Goal: Task Accomplishment & Management: Manage account settings

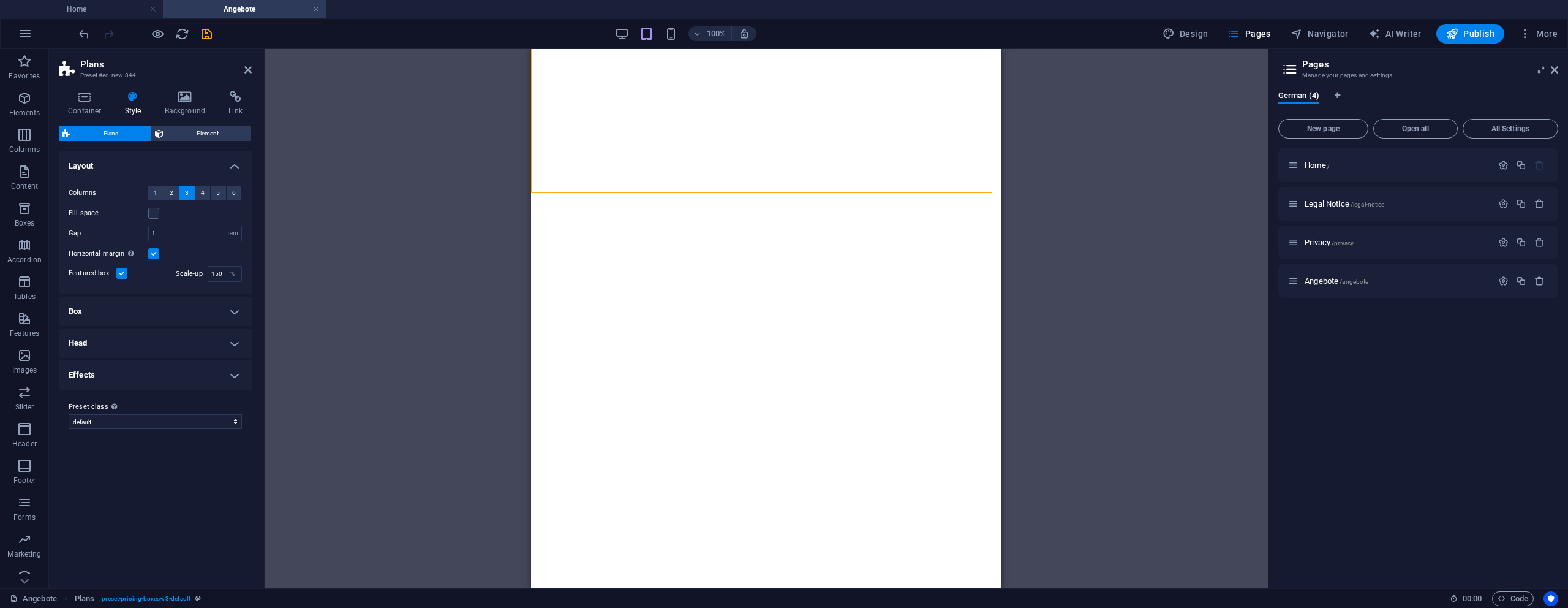
select select "rem"
select select "9"
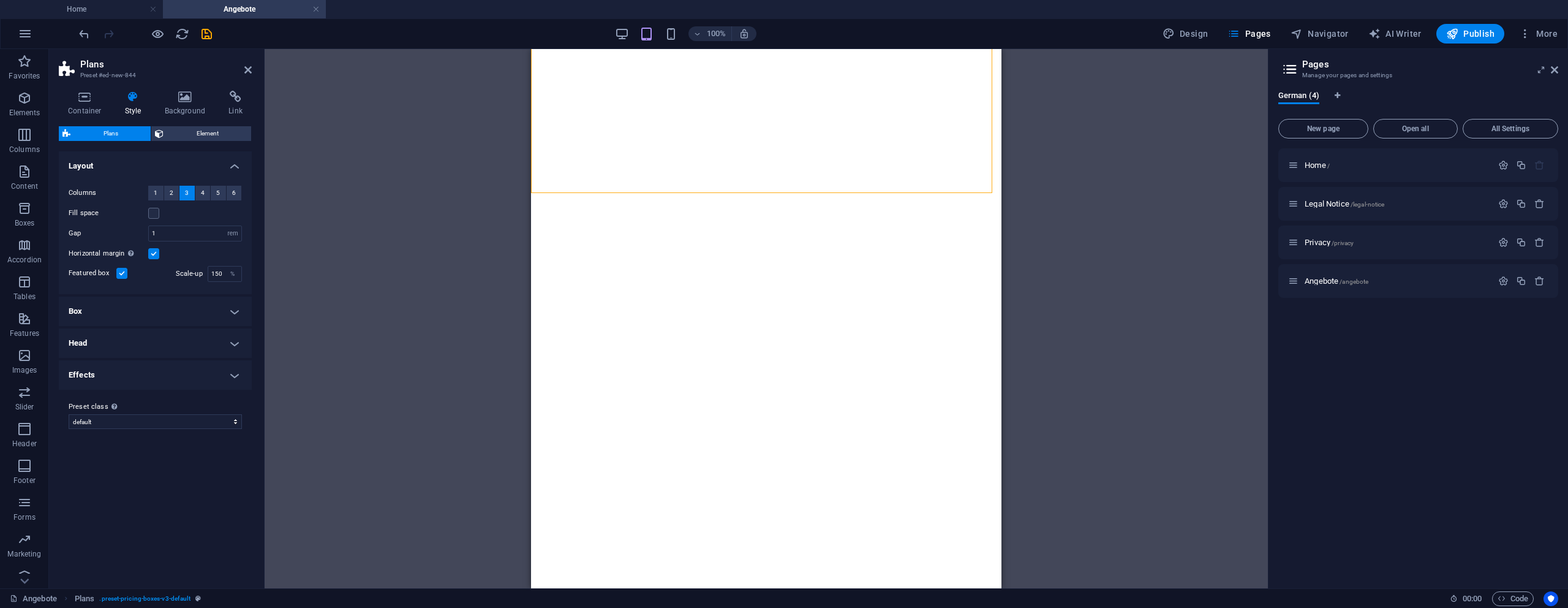
select select "9"
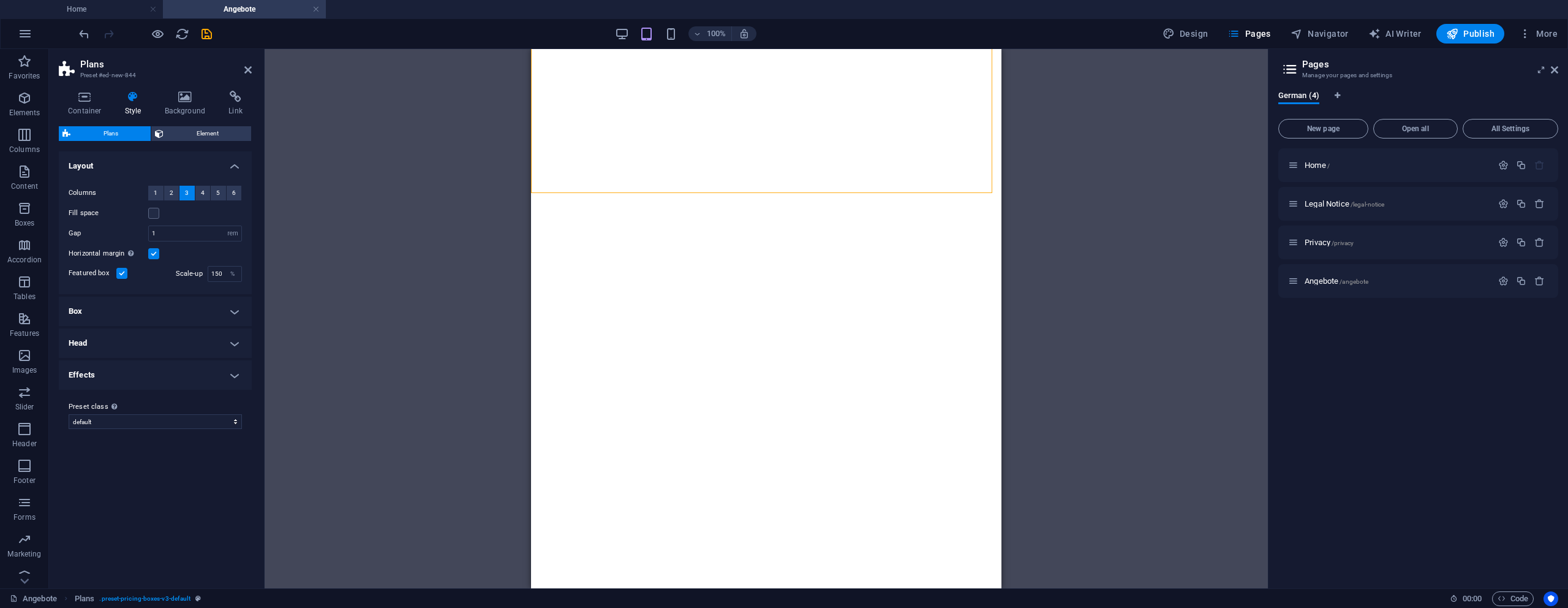
select select "9"
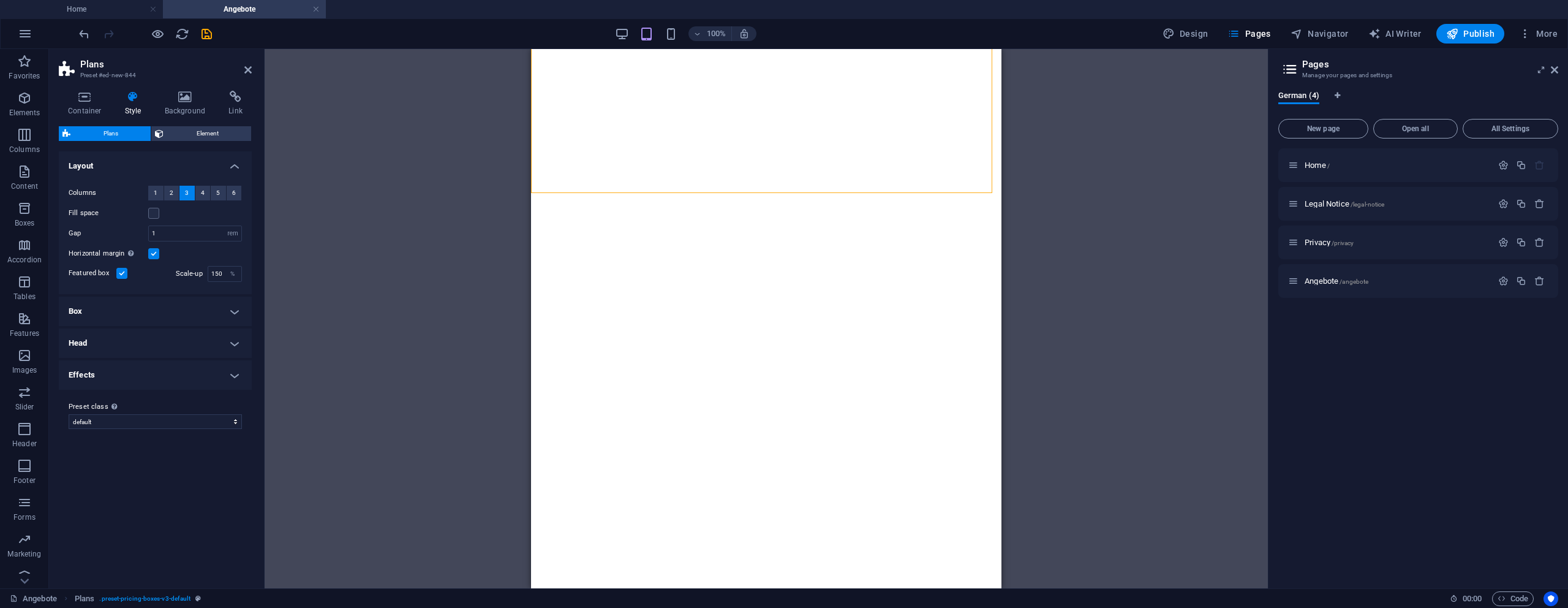
select select "9"
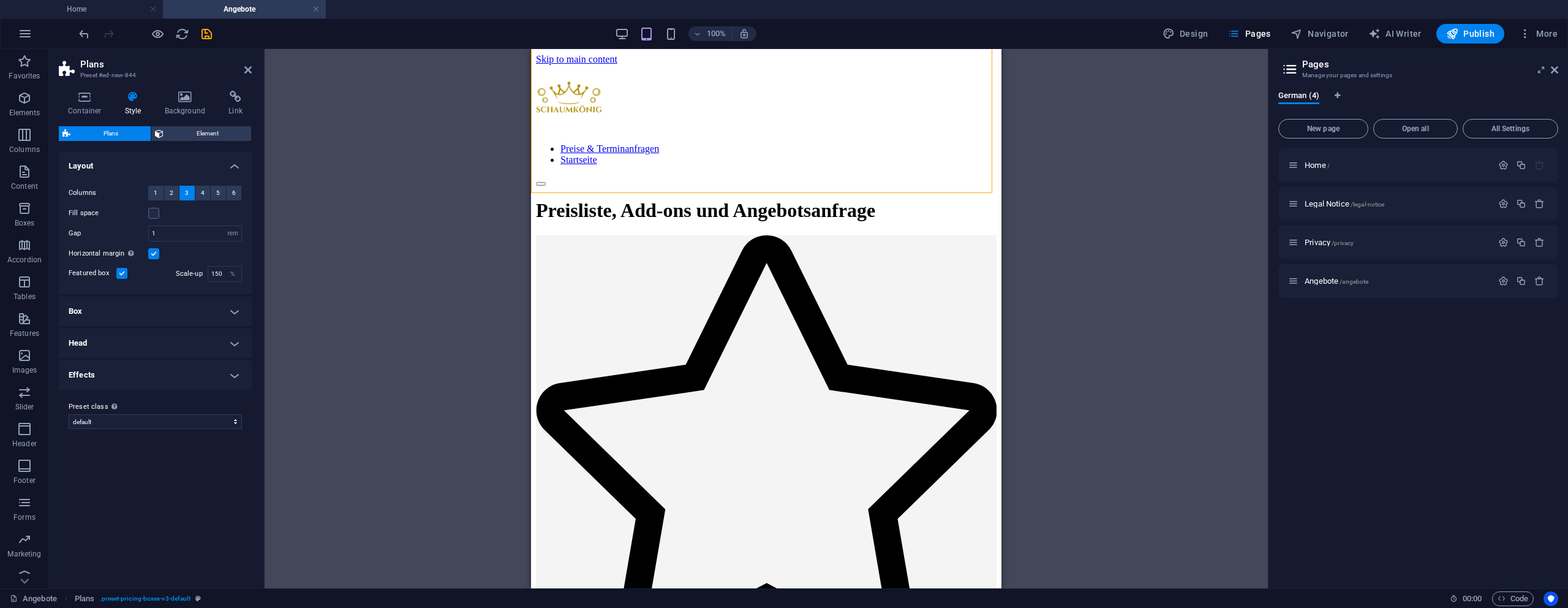
scroll to position [451, 0]
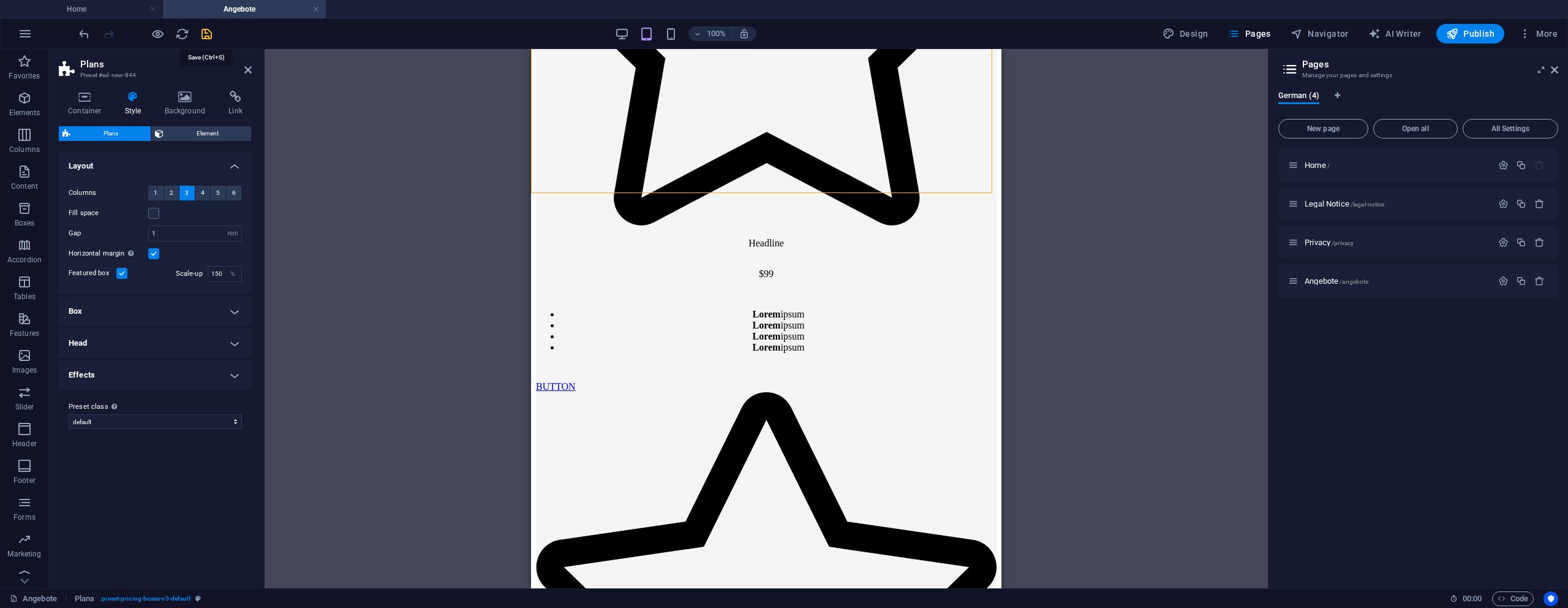
click at [206, 35] on icon "save" at bounding box center [206, 34] width 14 height 14
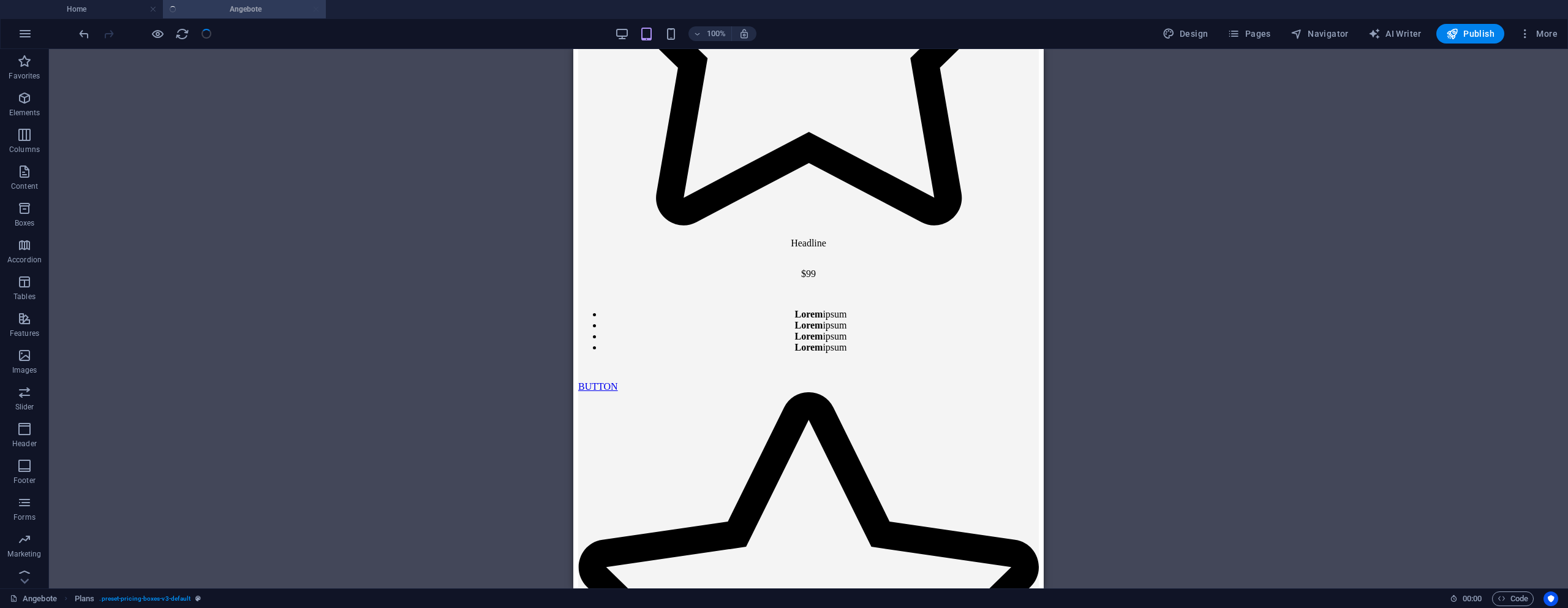
checkbox input "false"
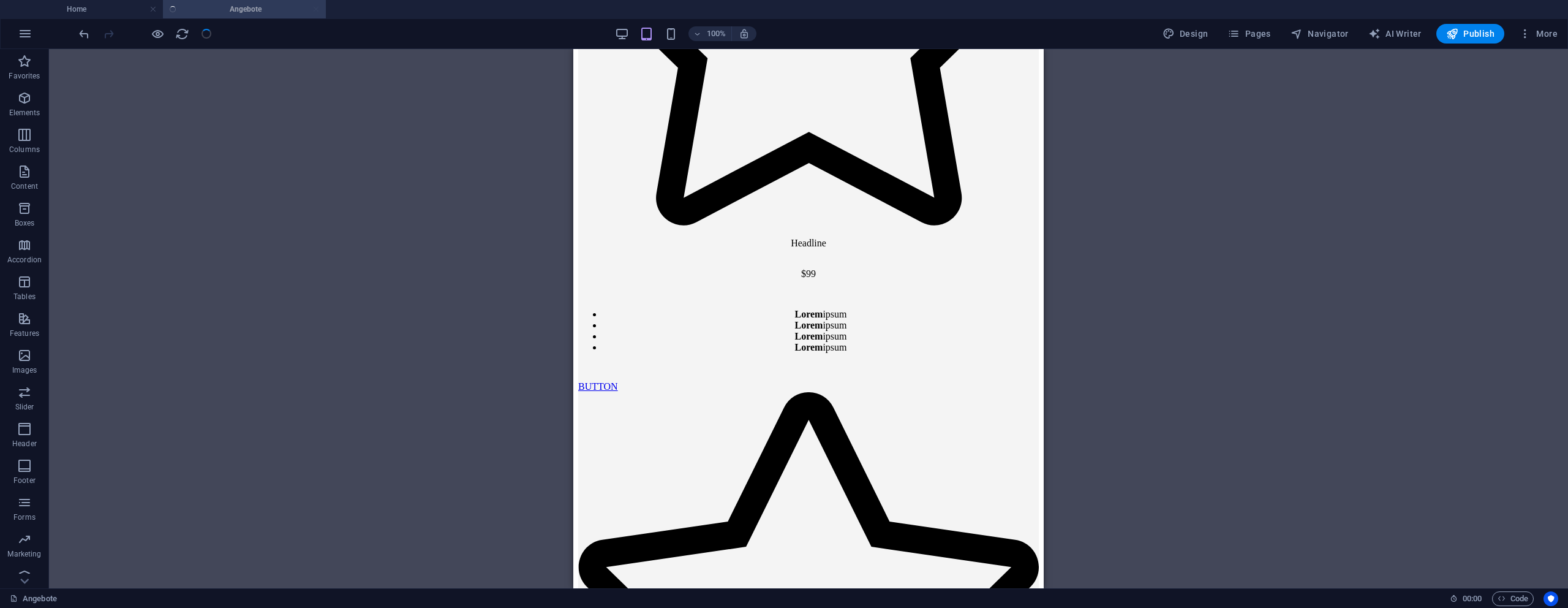
checkbox input "false"
click at [206, 67] on div "Drag here to replace the existing content. Press “Ctrl” if you want to create a…" at bounding box center [808, 318] width 1518 height 539
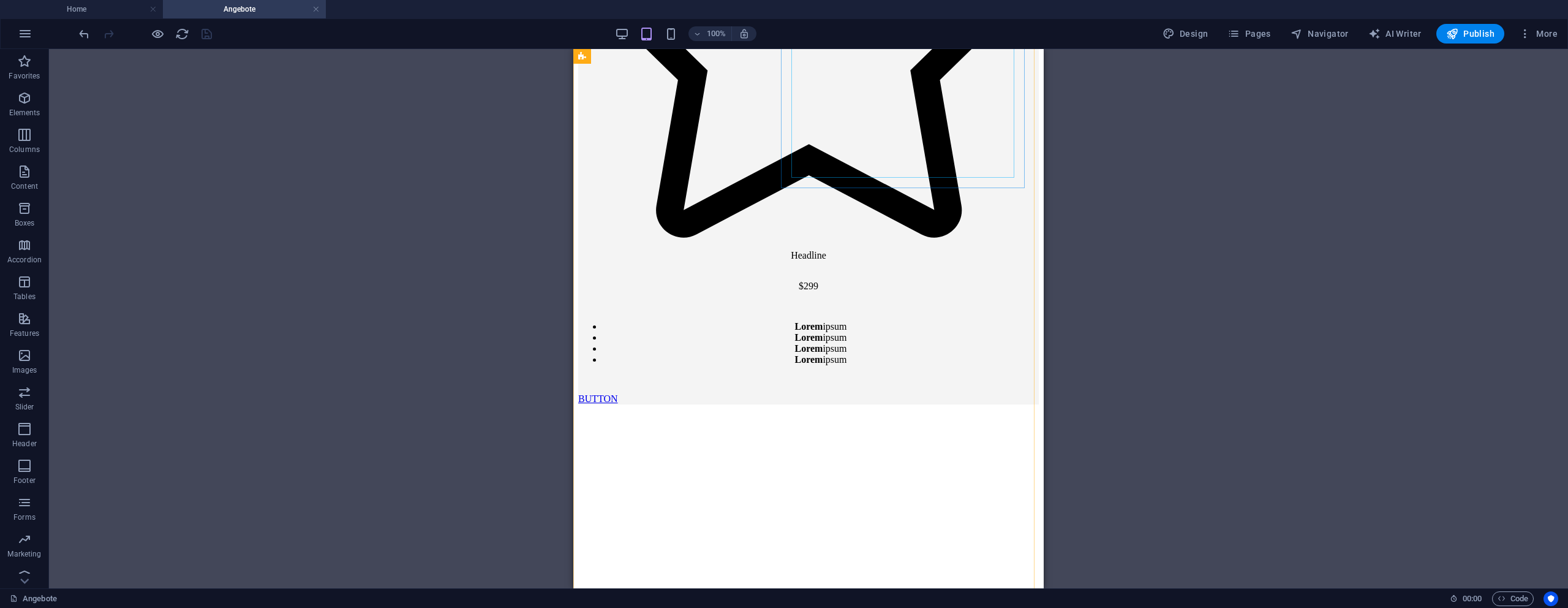
scroll to position [2003, 0]
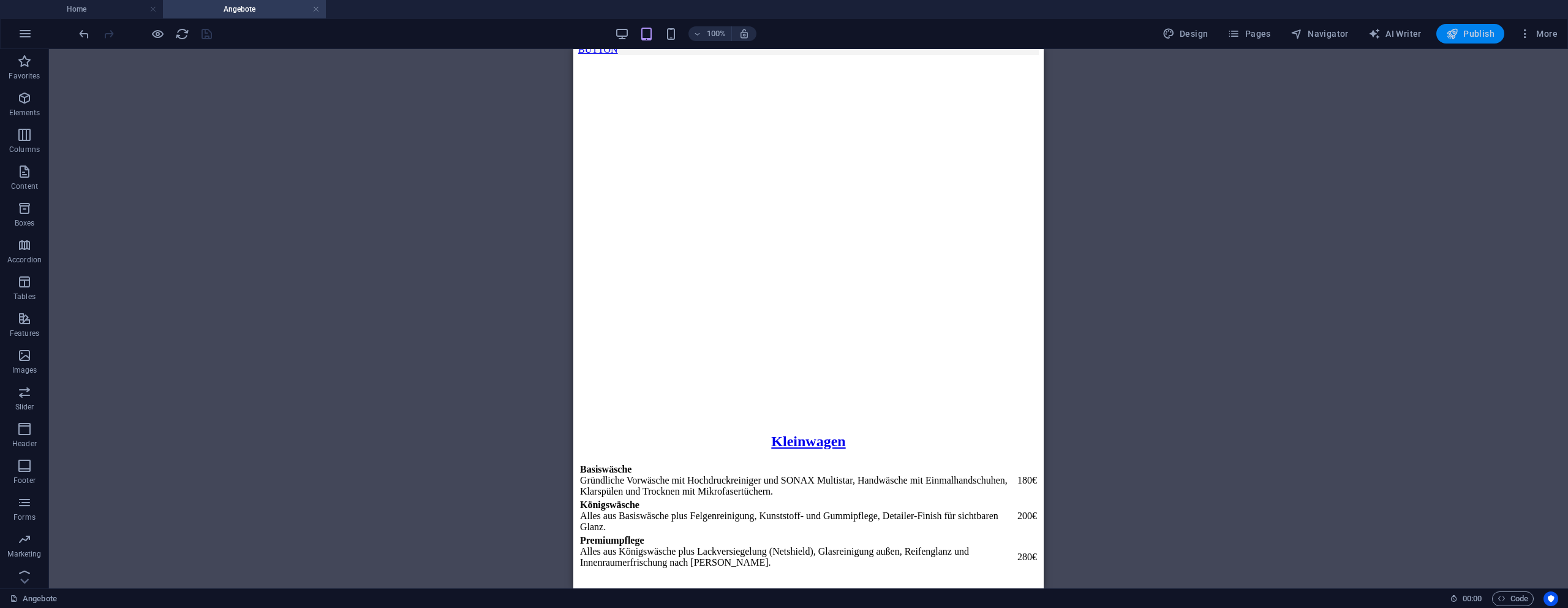
click at [1453, 35] on icon "button" at bounding box center [1452, 34] width 12 height 12
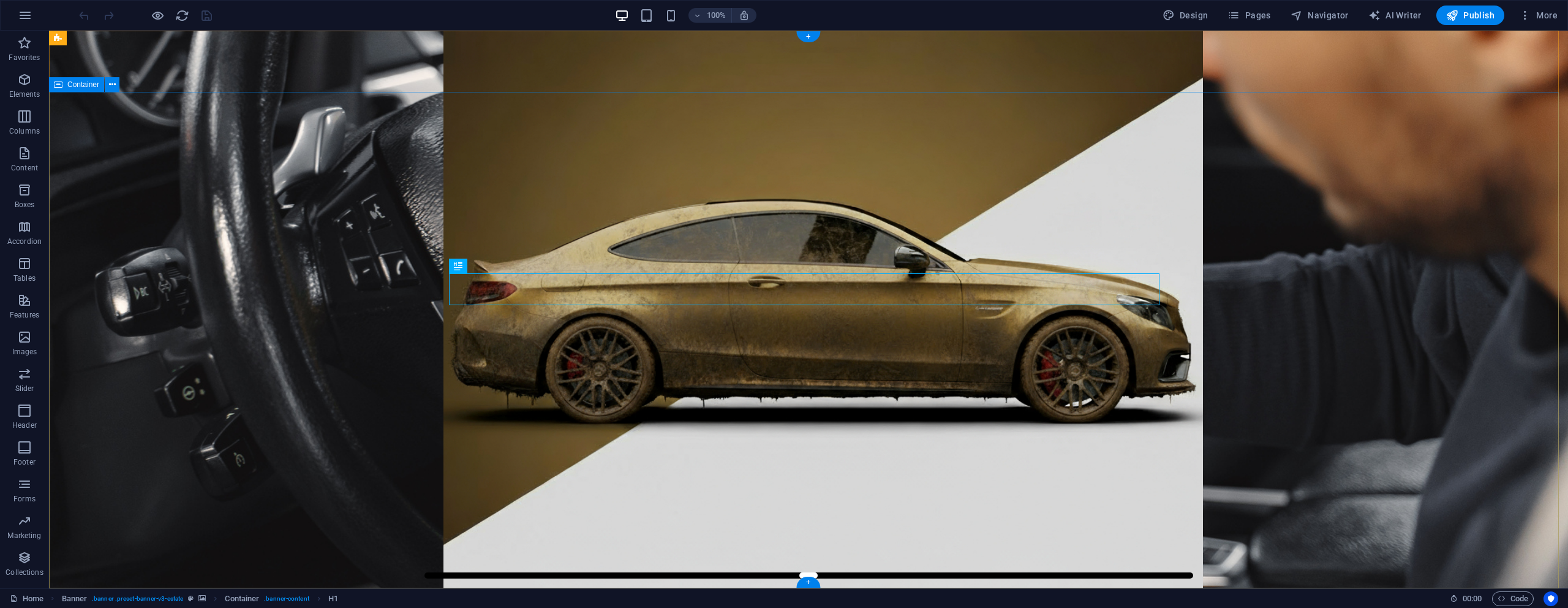
click at [1269, 14] on span "Pages" at bounding box center [1248, 15] width 43 height 12
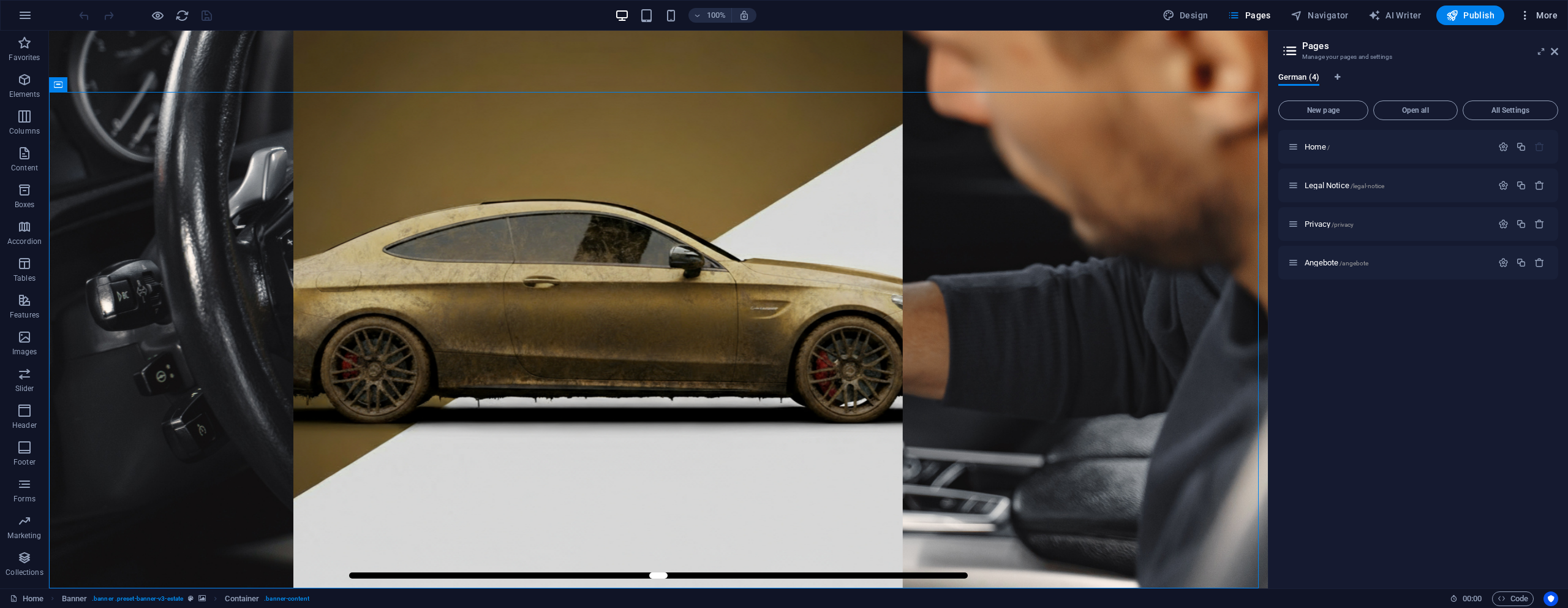
click at [1542, 21] on span "More" at bounding box center [1538, 15] width 39 height 12
click at [1515, 47] on h6 "Website Settings" at bounding box center [1512, 47] width 73 height 15
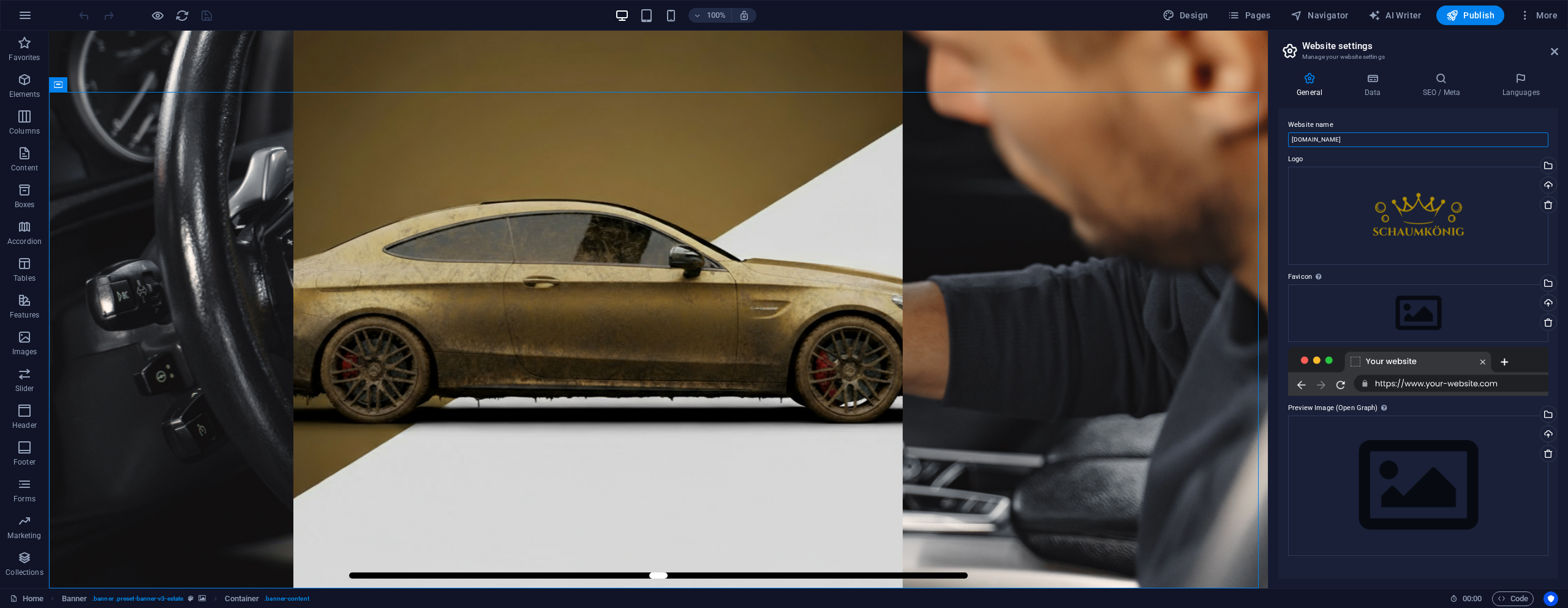
click at [1391, 142] on input "[DOMAIN_NAME]" at bounding box center [1418, 139] width 260 height 15
click at [1390, 141] on input "[DOMAIN_NAME]" at bounding box center [1418, 139] width 260 height 15
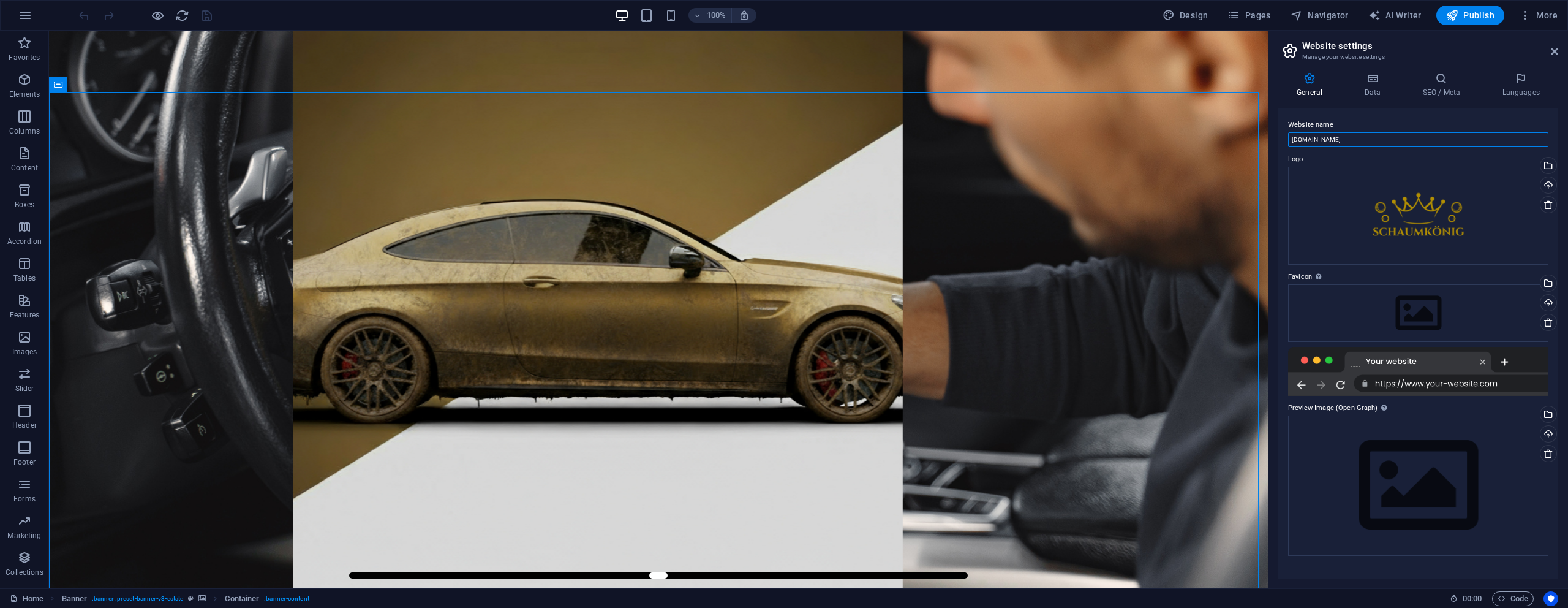
click at [1390, 141] on input "[DOMAIN_NAME]" at bounding box center [1418, 139] width 260 height 15
paste input "Mobile Autopflege & Fahrzeugaufbereitung in Bochum | Schaumkönig Mobil"
click at [1422, 137] on input "Mobile Autopflege & Fahrzeugaufbereitung in Bochum | Schaumkönig Mobil" at bounding box center [1418, 139] width 260 height 15
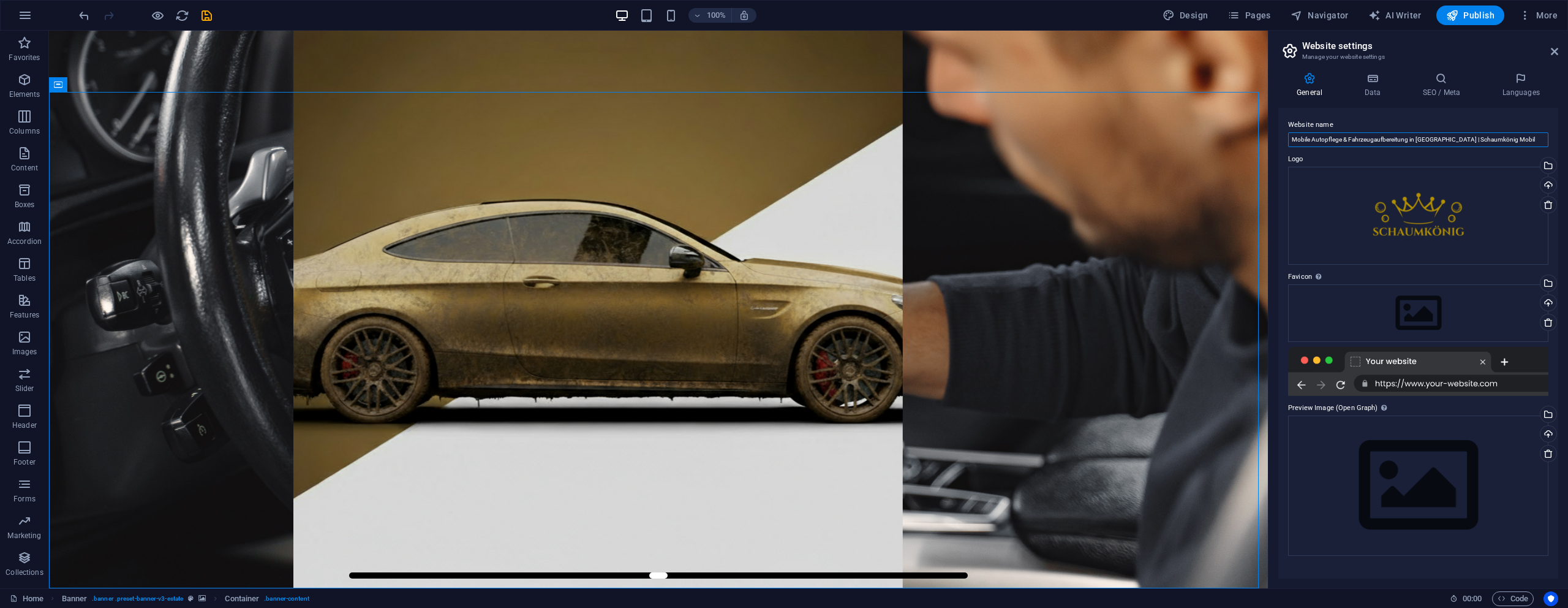
click at [1421, 136] on input "Mobile Autopflege & Fahrzeugaufbereitung in Bochum | Schaumkönig Mobil" at bounding box center [1418, 139] width 260 height 15
click at [1383, 89] on h4 "Data" at bounding box center [1375, 85] width 58 height 26
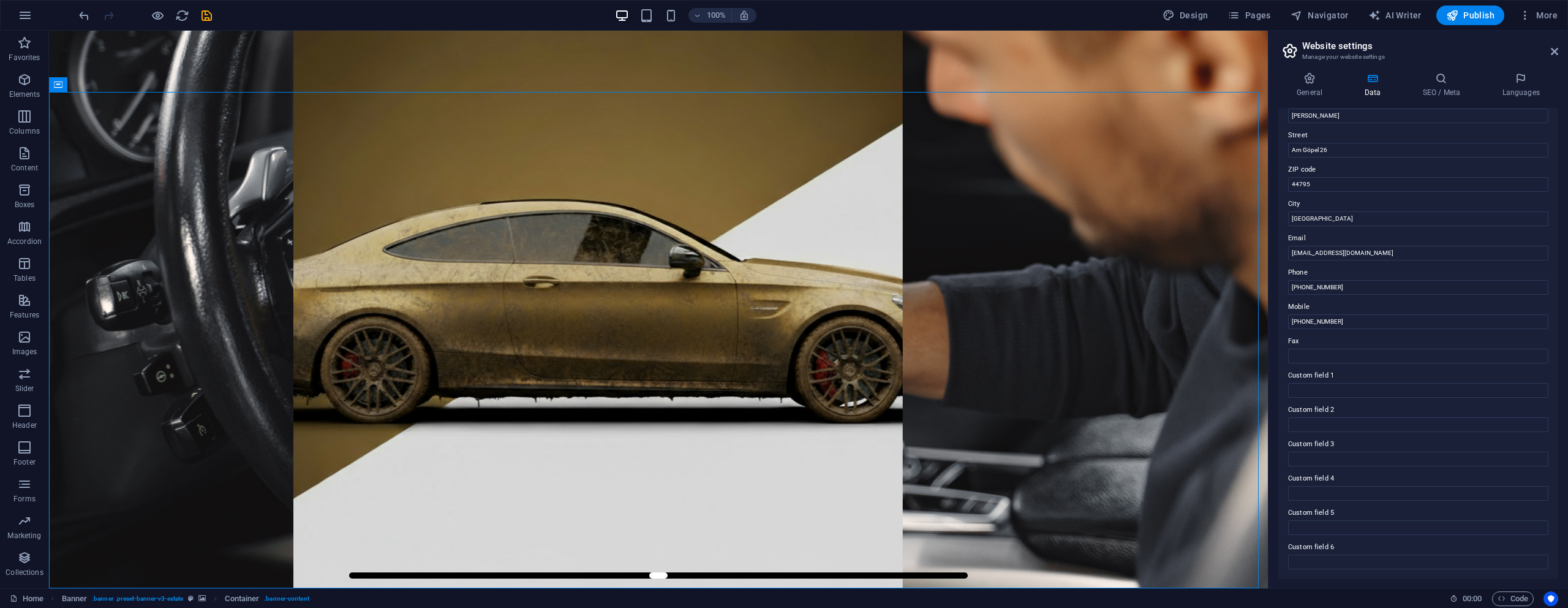
scroll to position [118, 0]
click at [1431, 84] on h4 "SEO / Meta" at bounding box center [1443, 85] width 80 height 26
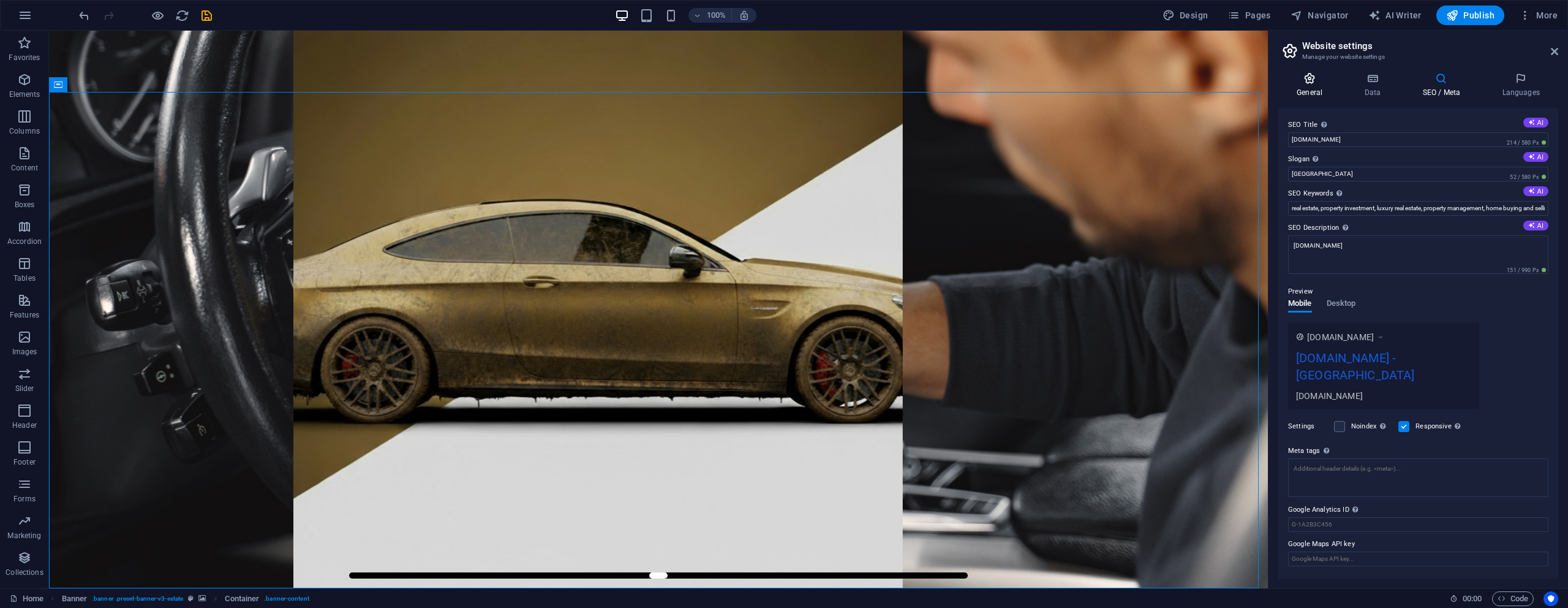
click at [1306, 83] on icon at bounding box center [1309, 79] width 63 height 12
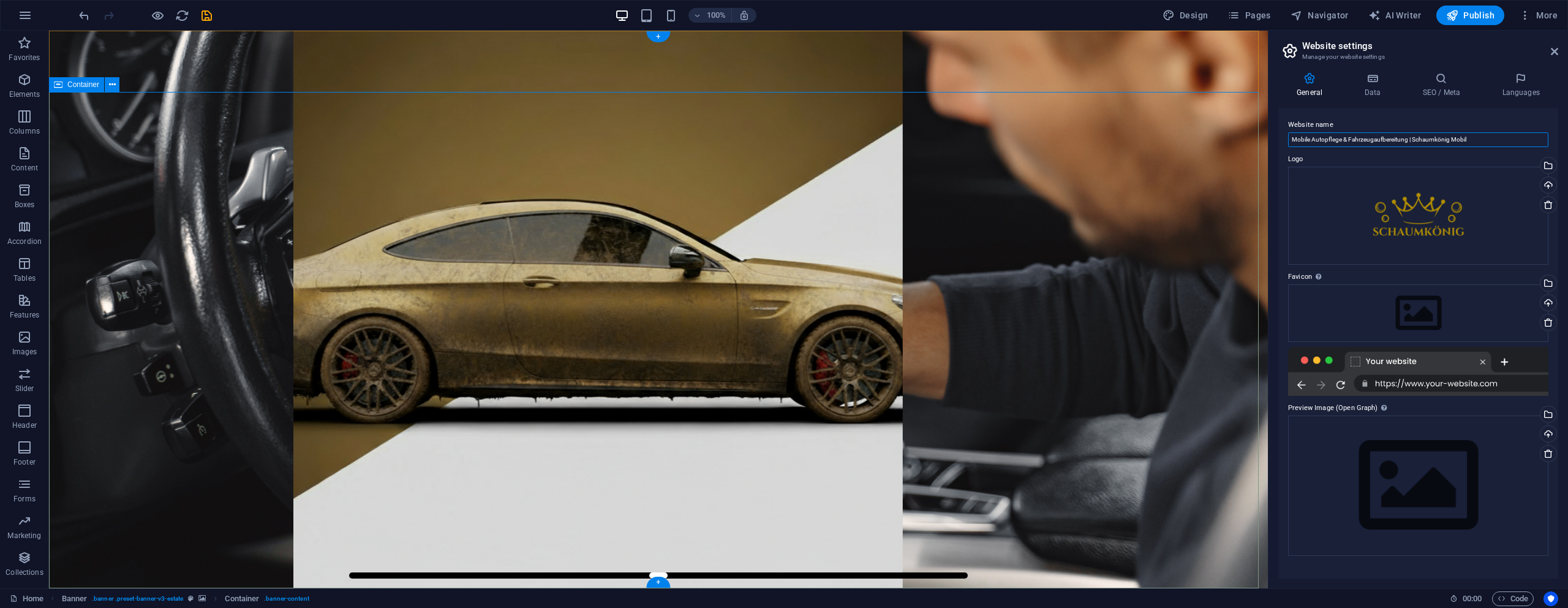
drag, startPoint x: 1528, startPoint y: 170, endPoint x: 1244, endPoint y: 129, distance: 286.9
click at [1364, 152] on label "Logo" at bounding box center [1418, 159] width 260 height 15
click at [1357, 141] on input "Mobile Autopflege & Fahrzeugaufbereitung | Schaumkönig Mobil" at bounding box center [1418, 139] width 260 height 15
type input "[DOMAIN_NAME]"
click at [1439, 81] on icon at bounding box center [1440, 79] width 74 height 12
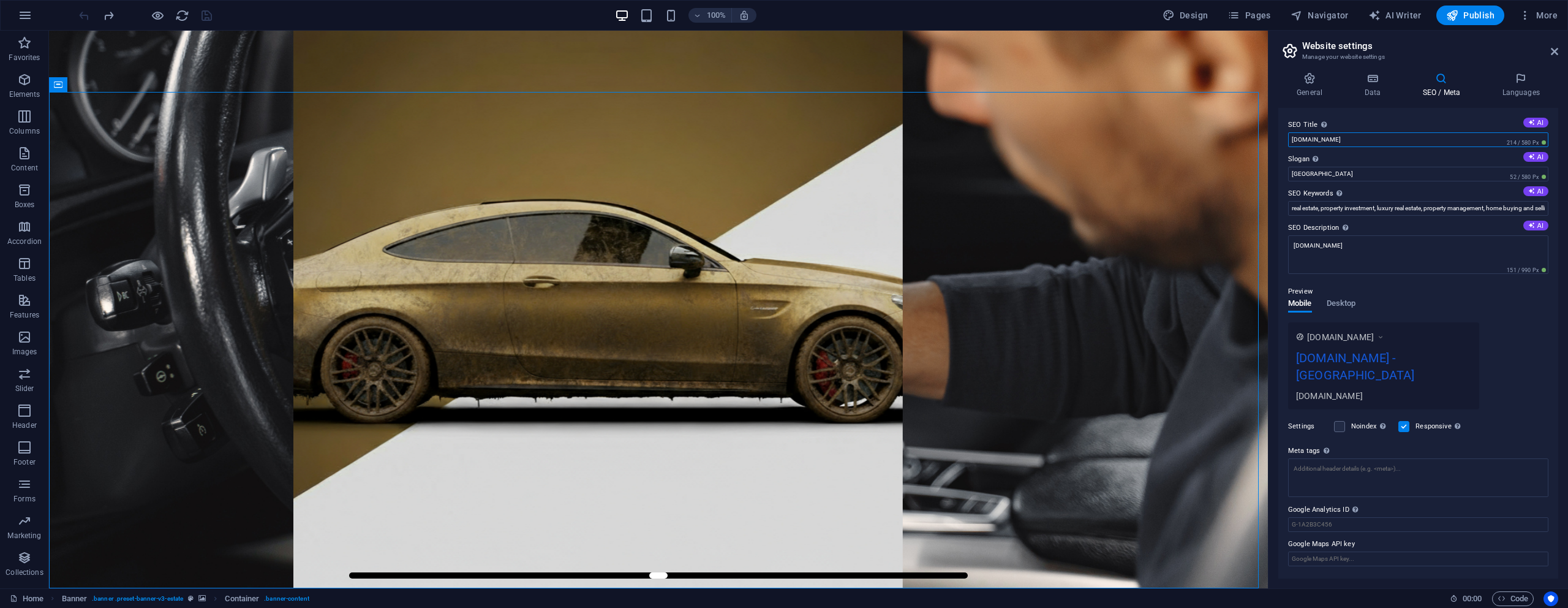
click at [1375, 136] on input "[DOMAIN_NAME]" at bounding box center [1418, 139] width 260 height 15
paste input "Mobile Autopflege & Fahrzeugaufbereitung in Bochum | Schaumkönig Mobil"
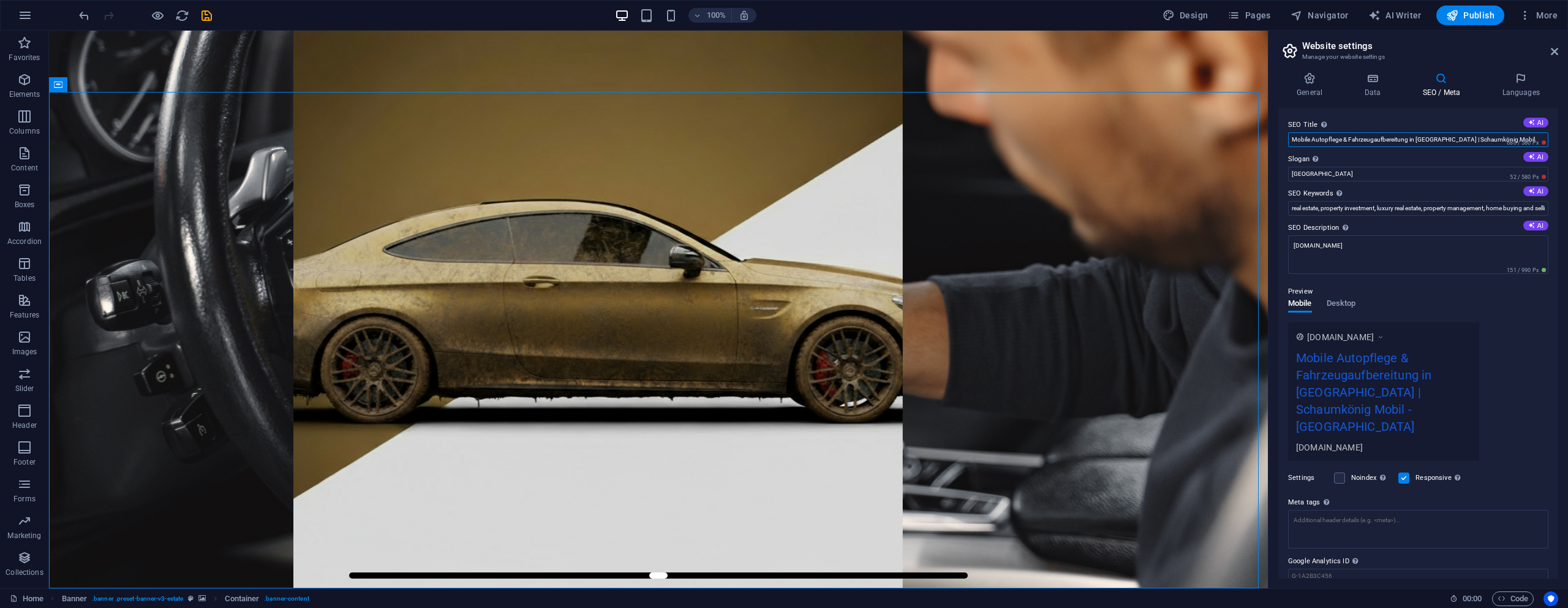
click at [1435, 137] on input "Mobile Autopflege & Fahrzeugaufbereitung in Bochum | Schaumkönig Mobil" at bounding box center [1418, 139] width 260 height 15
click at [1431, 136] on input "Mobile Autopflege & Fahrzeugaufbereitung in Bochum | Schaumkönig Mobil" at bounding box center [1418, 139] width 260 height 15
click at [1471, 166] on label "Slogan The slogan of your website. AI" at bounding box center [1418, 159] width 260 height 15
click at [1471, 167] on input "Berlin" at bounding box center [1418, 174] width 260 height 15
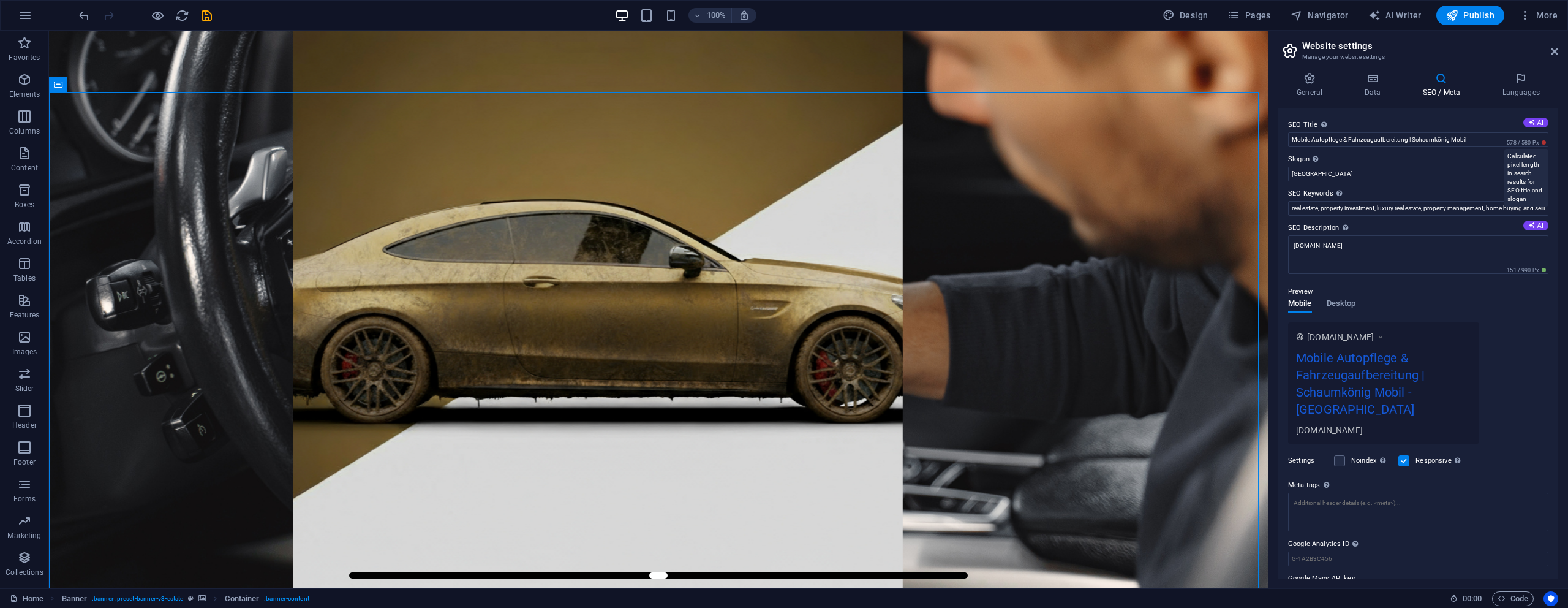
click at [1544, 142] on span "578 / 580 Px" at bounding box center [1526, 143] width 44 height 9
click at [1540, 144] on span "578 / 580 Px" at bounding box center [1526, 143] width 44 height 9
click at [1466, 152] on label "Slogan The slogan of your website. AI" at bounding box center [1418, 159] width 260 height 15
click at [1466, 167] on input "Berlin" at bounding box center [1418, 174] width 260 height 15
click at [1528, 124] on icon at bounding box center [1532, 122] width 7 height 7
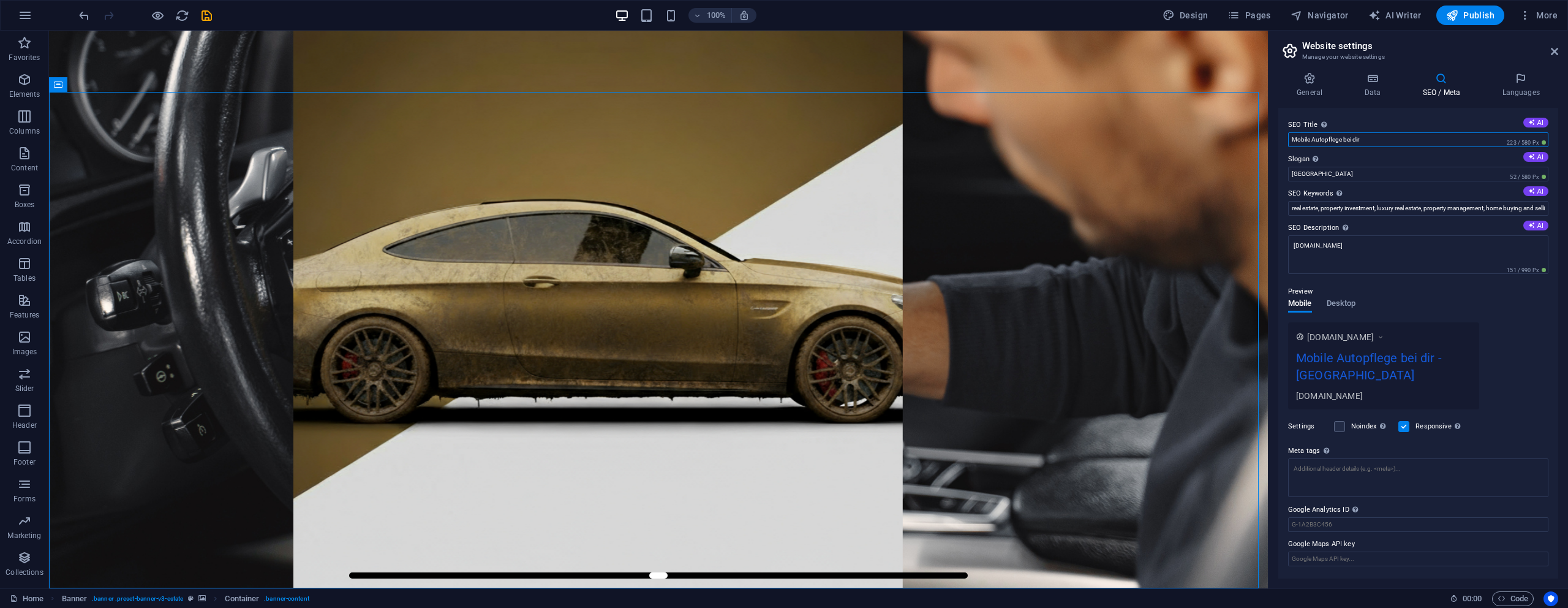
click at [1384, 141] on input "Mobile Autopflege bei dir" at bounding box center [1418, 139] width 260 height 15
paste input "Autopflege bei dir vor Ort | Schaumkönig Mobil"
type input "Autopflege bei dir vor Ort | Schaumkönig Mobil"
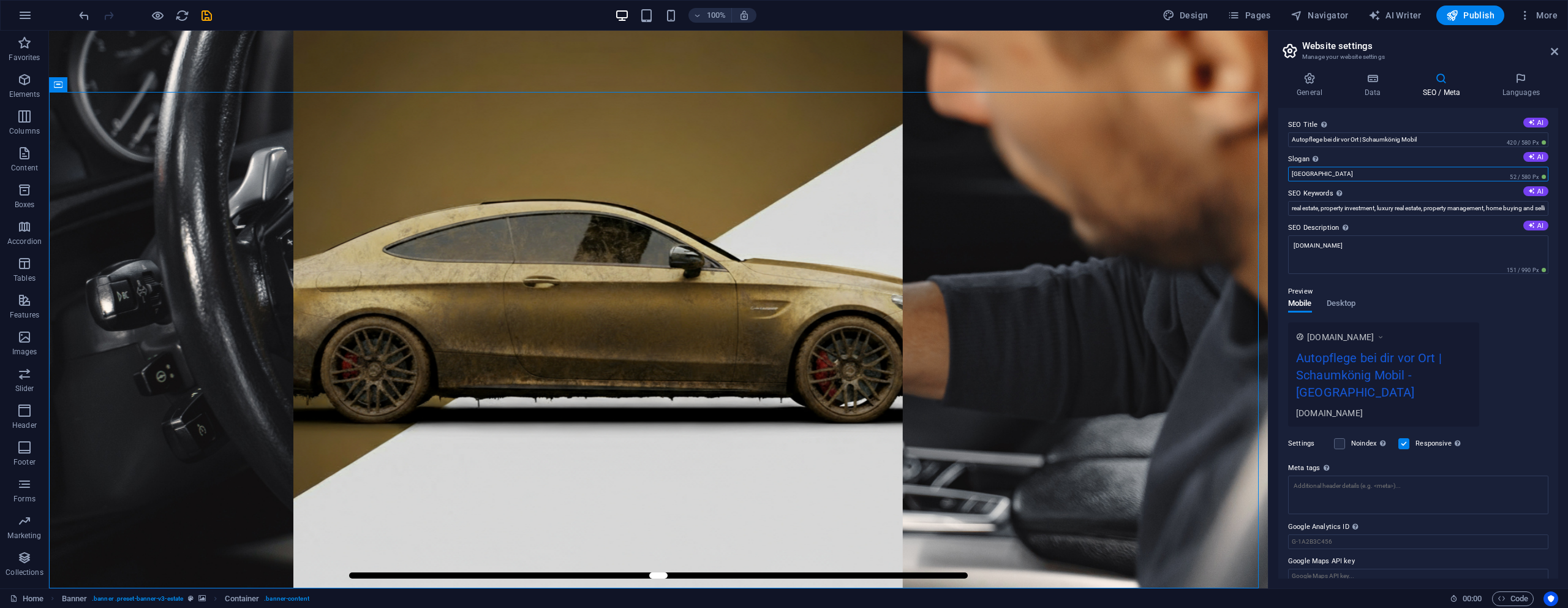
click at [1412, 168] on input "Berlin" at bounding box center [1418, 174] width 260 height 15
click at [1430, 114] on div "SEO Title The title of your website - make it something that stands out in sear…" at bounding box center [1418, 343] width 280 height 471
click at [1414, 174] on input "Berlin" at bounding box center [1418, 174] width 260 height 15
click at [1334, 175] on input "Berlin" at bounding box center [1418, 174] width 260 height 15
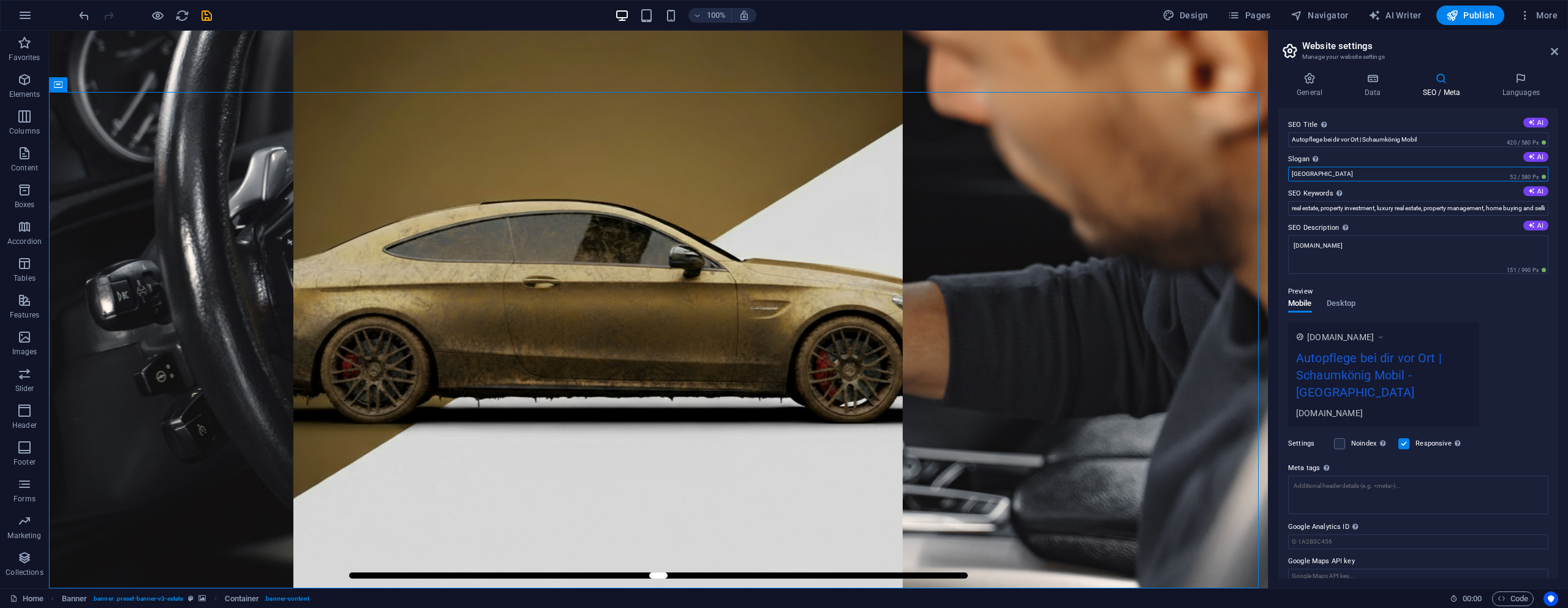
paste input "Glanz, der zu dir kommt."
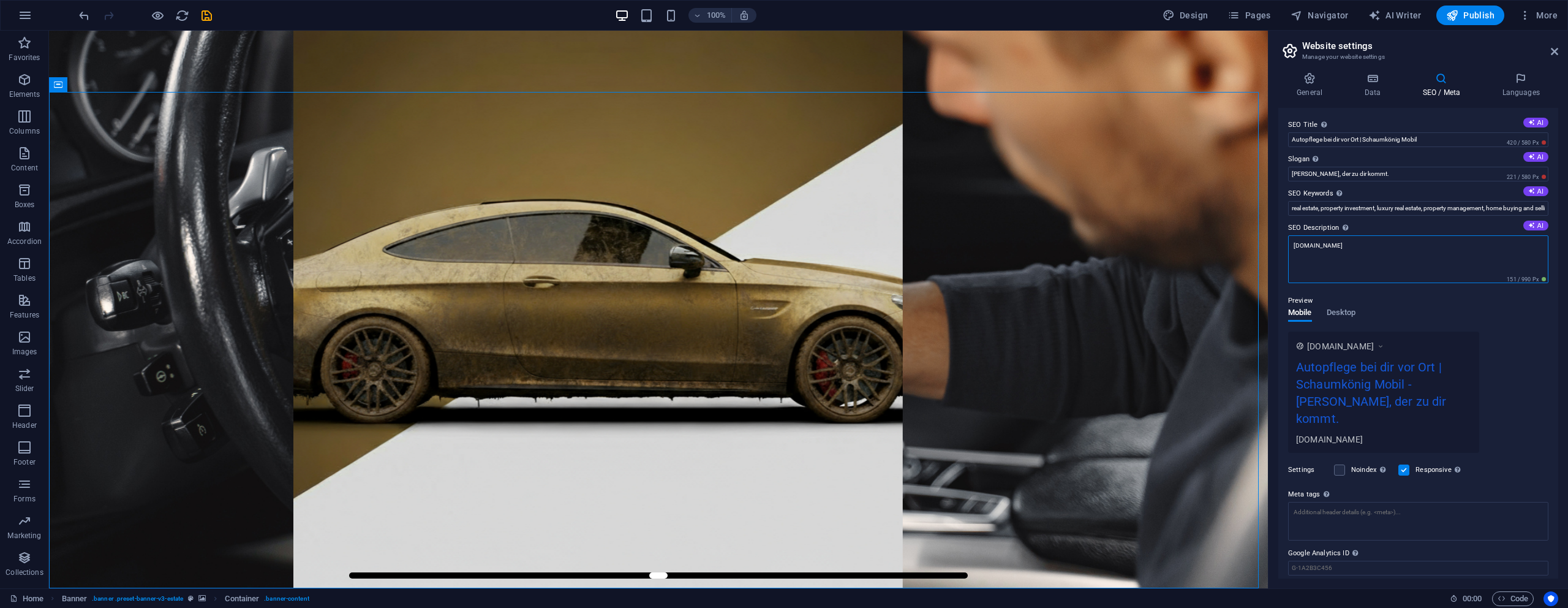
click at [1396, 239] on textarea "[DOMAIN_NAME]" at bounding box center [1418, 259] width 260 height 48
click at [1370, 177] on input "Glanz, der zu dir kommt." at bounding box center [1418, 174] width 260 height 15
type input "Glanz, der zu dir kommt"
click at [1353, 255] on textarea "[DOMAIN_NAME]" at bounding box center [1418, 254] width 260 height 39
click at [1424, 308] on div "Preview Mobile Desktop www.example.com Autopflege bei dir vor Ort | Schaumkönig…" at bounding box center [1418, 359] width 260 height 169
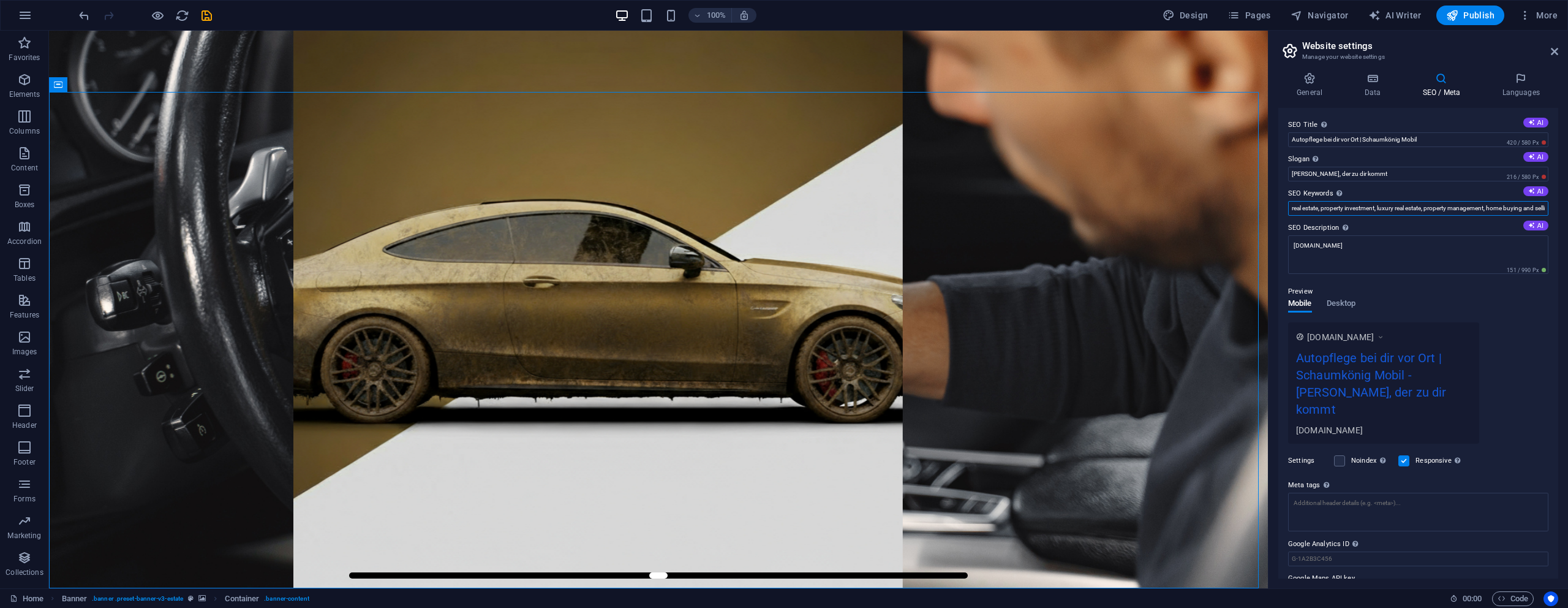
click at [1383, 206] on input "real estate, property investment, luxury real estate, property management, home…" at bounding box center [1418, 208] width 260 height 15
click at [1344, 204] on input "real estate, property investment, luxury real estate, property management, home…" at bounding box center [1418, 208] width 260 height 15
click at [1344, 206] on input "real estate, property investment, luxury real estate, property management, home…" at bounding box center [1418, 208] width 260 height 15
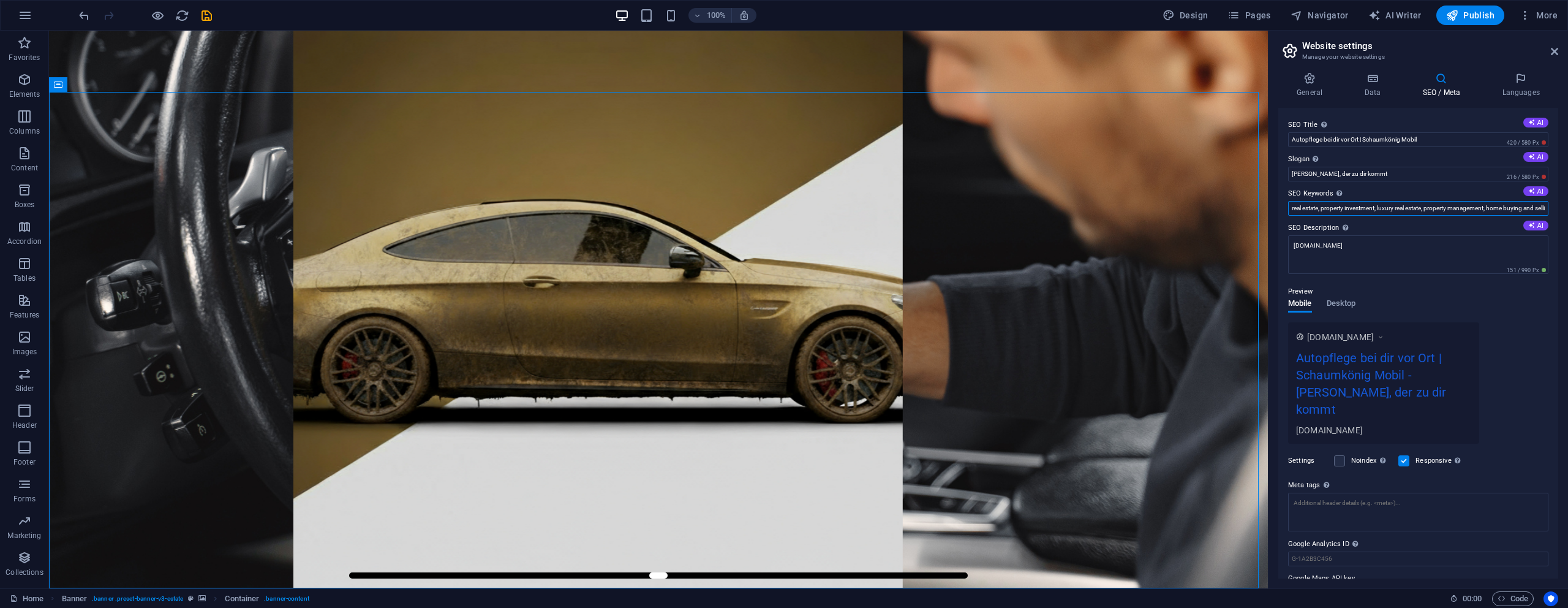
click at [1344, 206] on input "real estate, property investment, luxury real estate, property management, home…" at bounding box center [1418, 208] width 260 height 15
paste input "mobile Autopflege, mobile Autowäsche, Fahrzeugaufbereitung, Autoaufbereitung, A…"
type input "mobile Autopflege, mobile Autowäsche, Fahrzeugaufbereitung, Autoaufbereitung, A…"
click at [1424, 265] on textarea "[DOMAIN_NAME]" at bounding box center [1418, 254] width 260 height 39
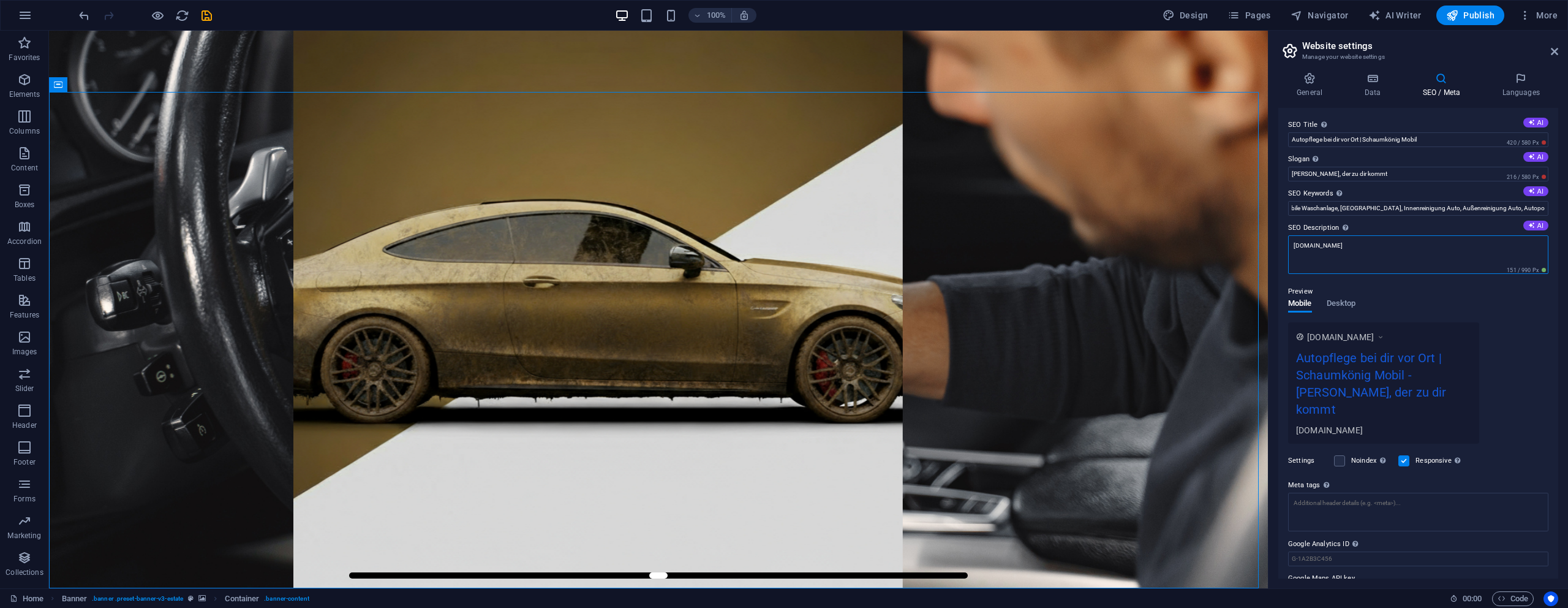
scroll to position [0, 0]
click at [1355, 268] on textarea "[DOMAIN_NAME]" at bounding box center [1418, 259] width 260 height 48
click at [1355, 264] on textarea "[DOMAIN_NAME]" at bounding box center [1418, 259] width 260 height 48
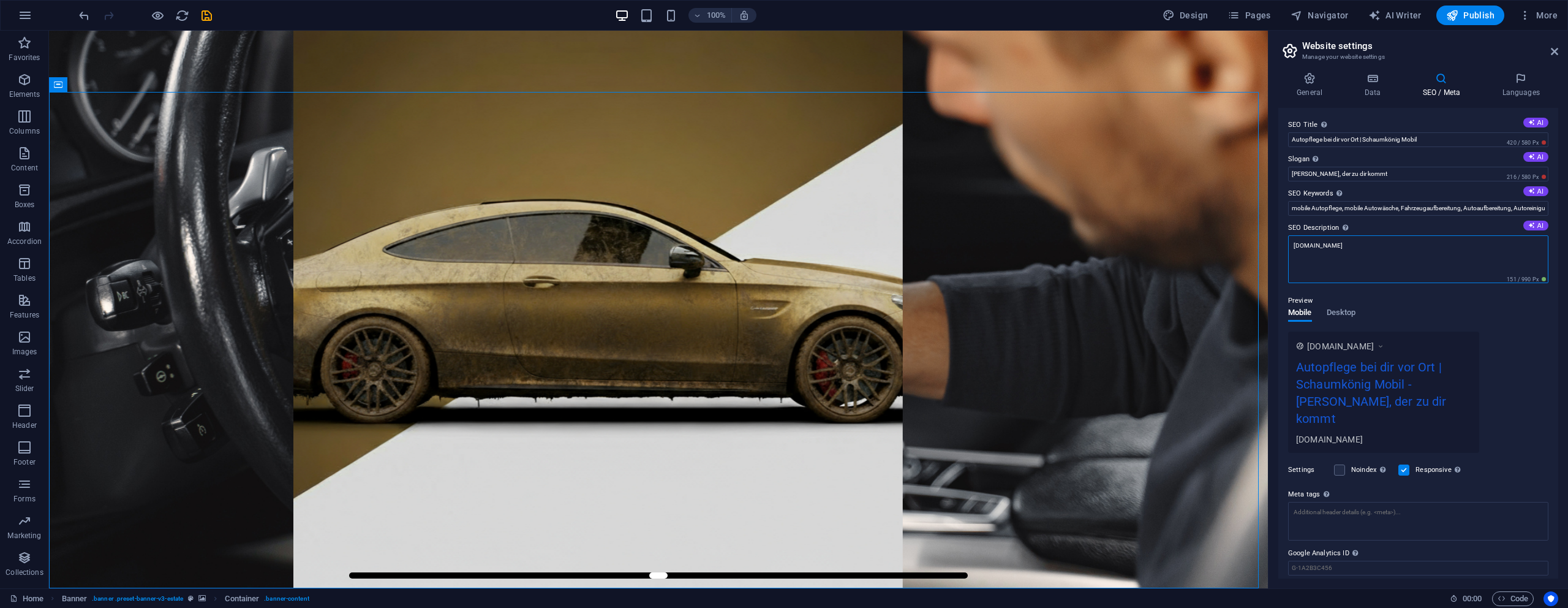
paste textarea "Mobile Autopflege und Fahrzeugaufbereitung in NRW. Schaumkönig-Mobil bringt Gla…"
type textarea "Mobile Autopflege und Fahrzeugaufbereitung in NRW. Schaumkönig-Mobil bringt Gla…"
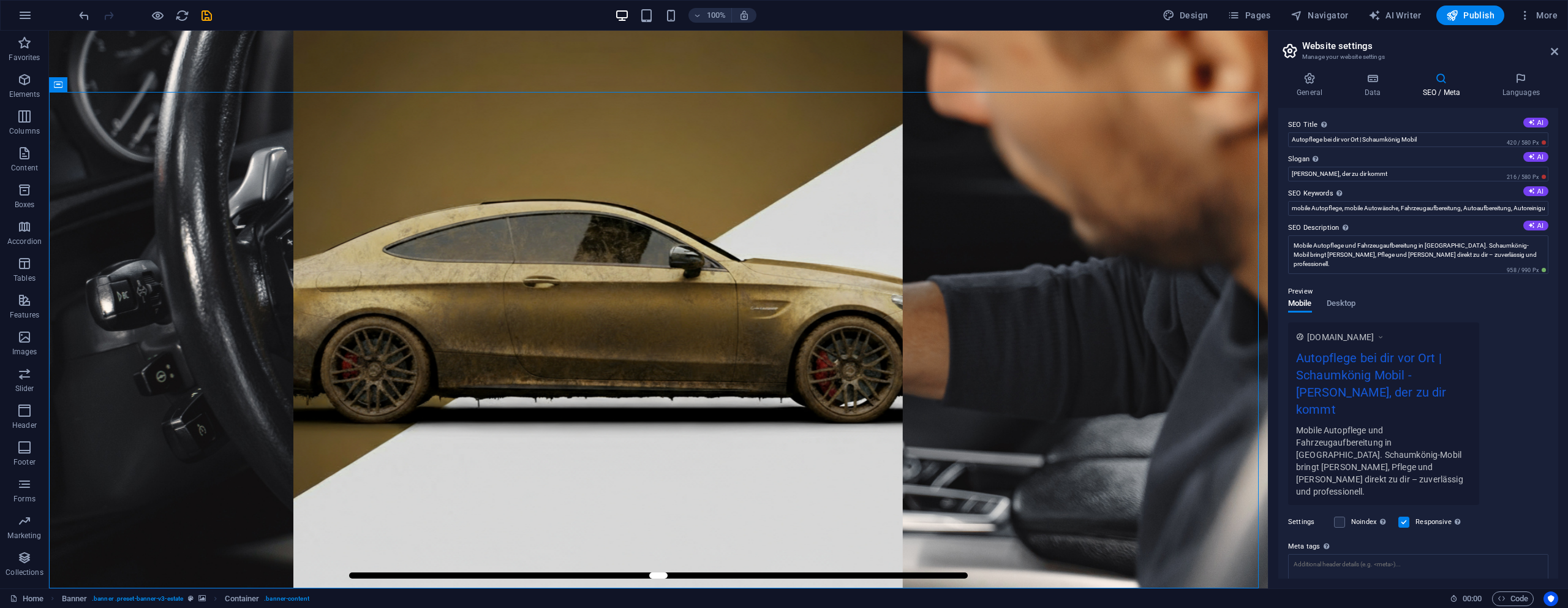
click at [1432, 285] on div "Preview Mobile Desktop www.example.com Autopflege bei dir vor Ort | Schaumkönig…" at bounding box center [1418, 390] width 260 height 230
click at [1437, 291] on div "Preview" at bounding box center [1418, 292] width 260 height 15
click at [1526, 90] on h4 "Languages" at bounding box center [1520, 85] width 74 height 26
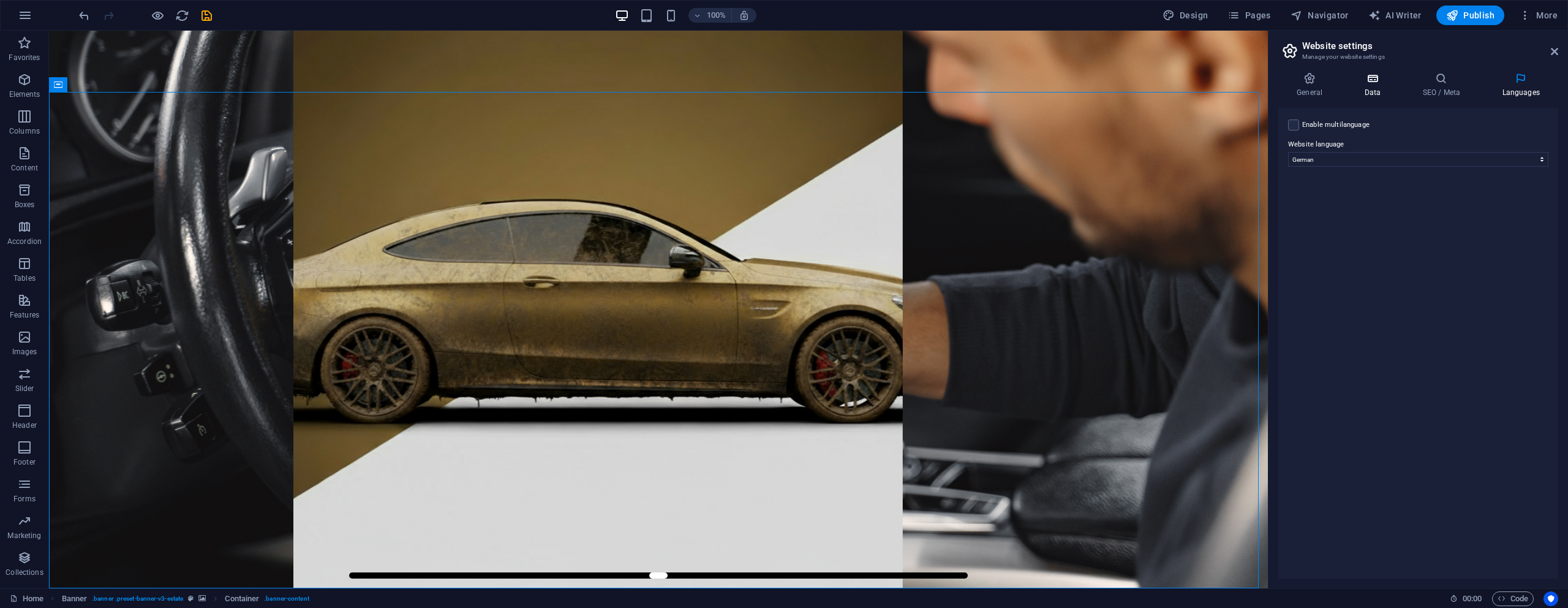
click at [1381, 84] on h4 "Data" at bounding box center [1375, 85] width 58 height 26
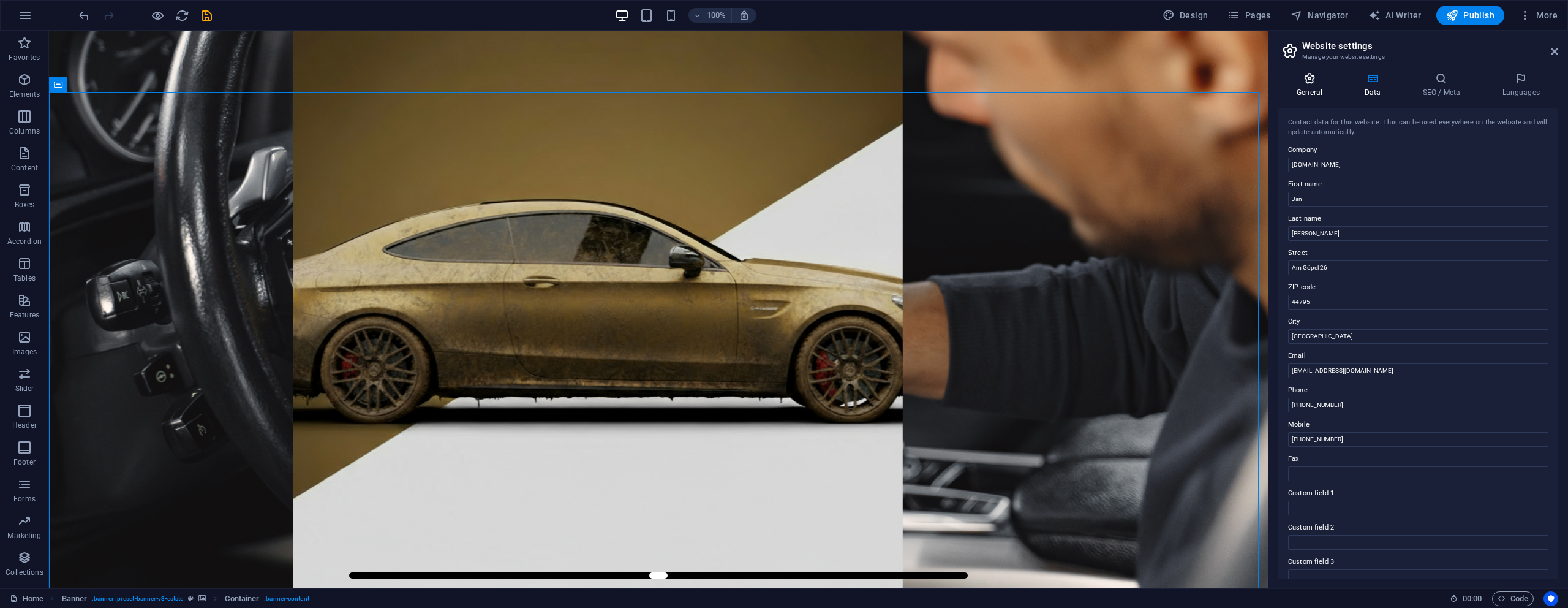
click at [1316, 80] on icon at bounding box center [1309, 79] width 63 height 12
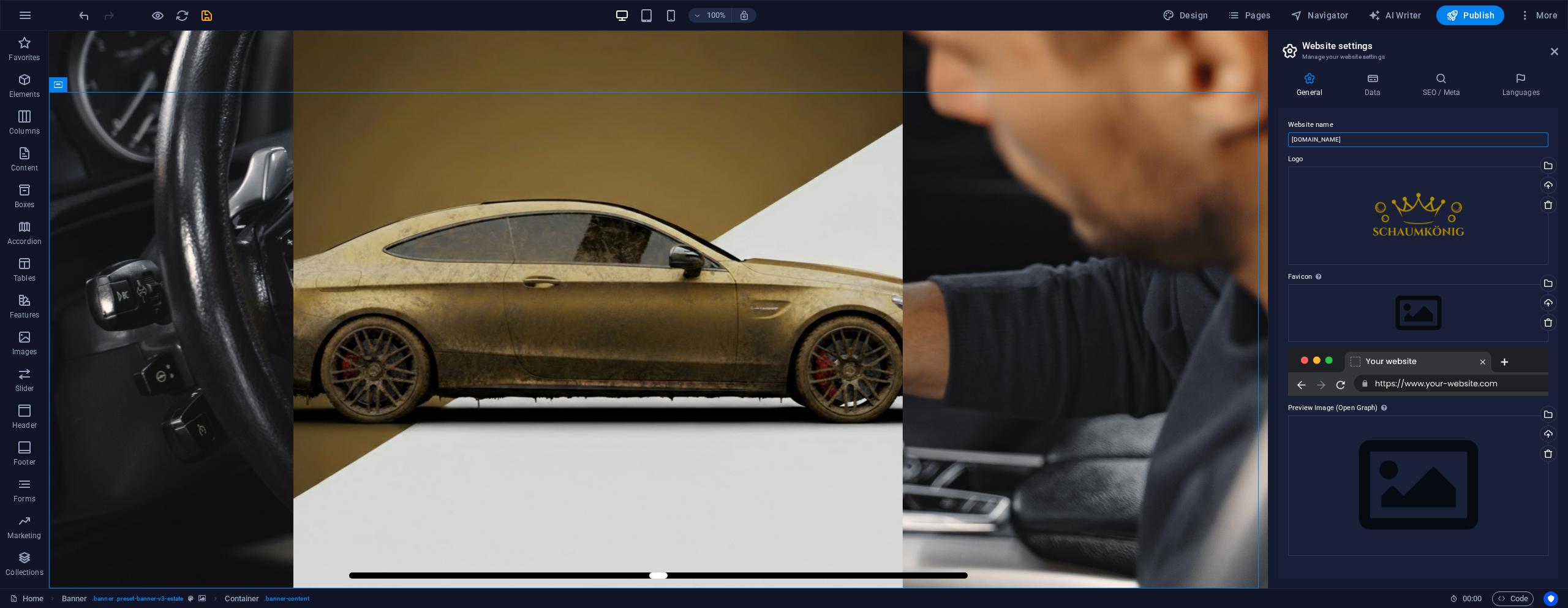
click at [1348, 139] on input "[DOMAIN_NAME]" at bounding box center [1418, 139] width 260 height 15
click at [1374, 144] on input "[DOMAIN_NAME]" at bounding box center [1418, 139] width 260 height 15
click at [1334, 302] on div "Drag files here, click to choose files or select files from Files or our free s…" at bounding box center [1418, 313] width 260 height 58
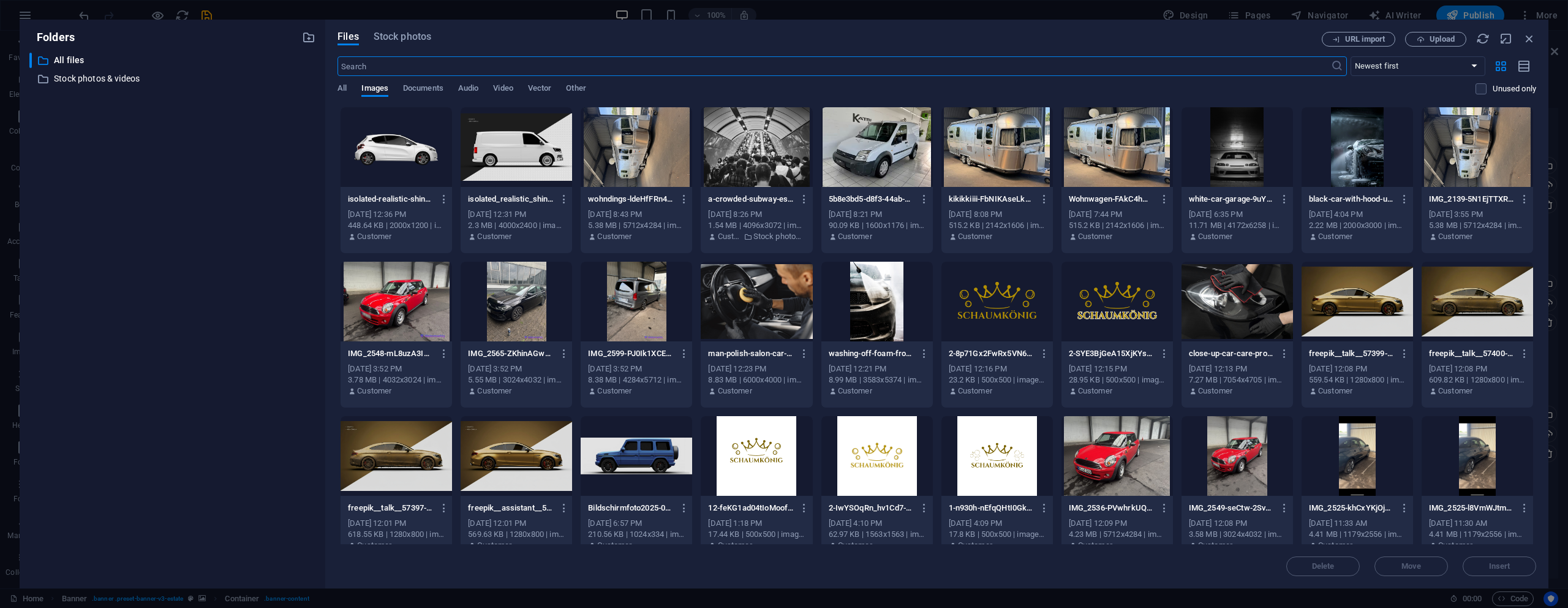
click at [1334, 302] on div at bounding box center [1357, 301] width 112 height 80
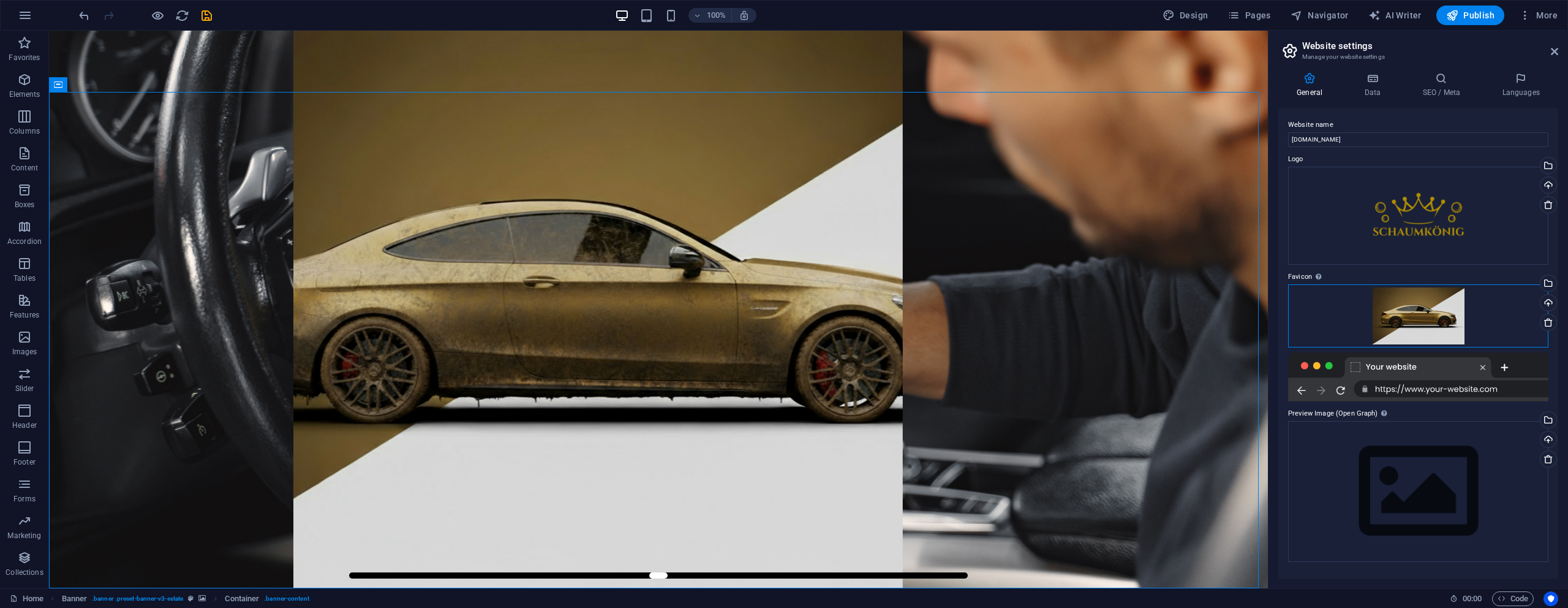
click at [1334, 302] on div "Drag files here, click to choose files or select files from Files or our free s…" at bounding box center [1418, 316] width 260 height 64
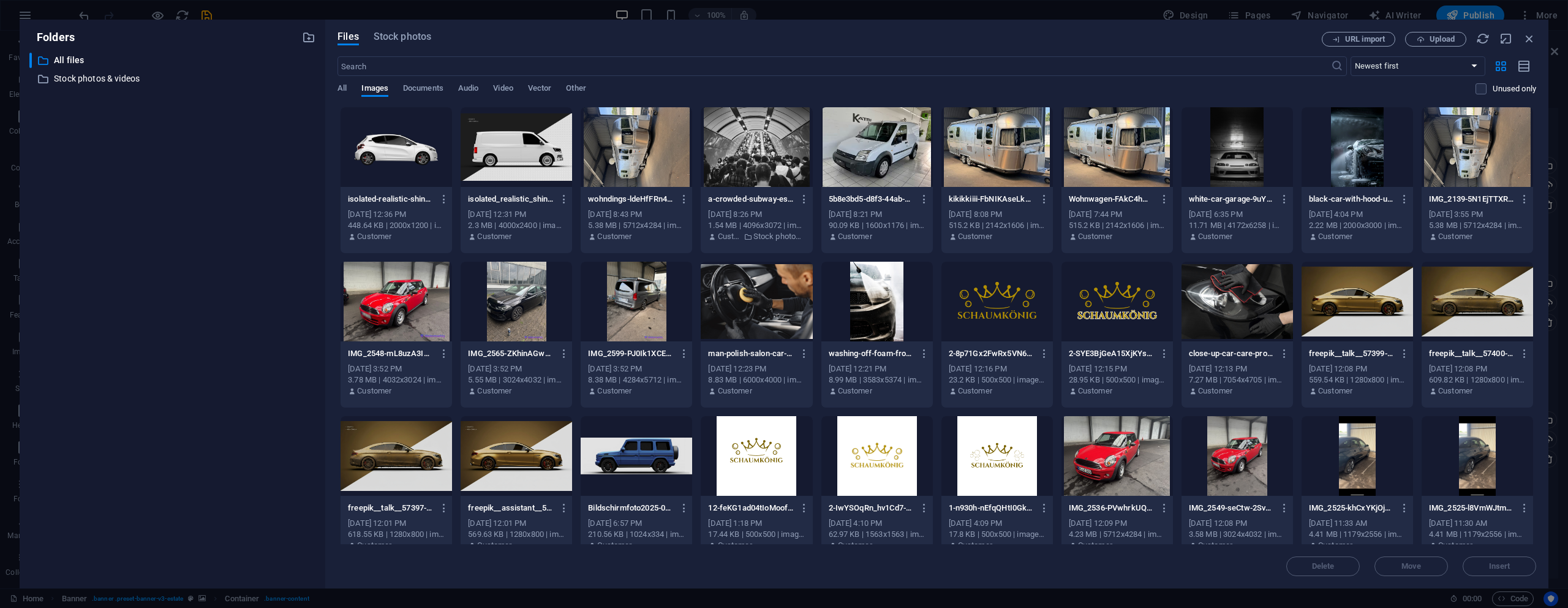
click at [1001, 289] on div at bounding box center [997, 301] width 112 height 80
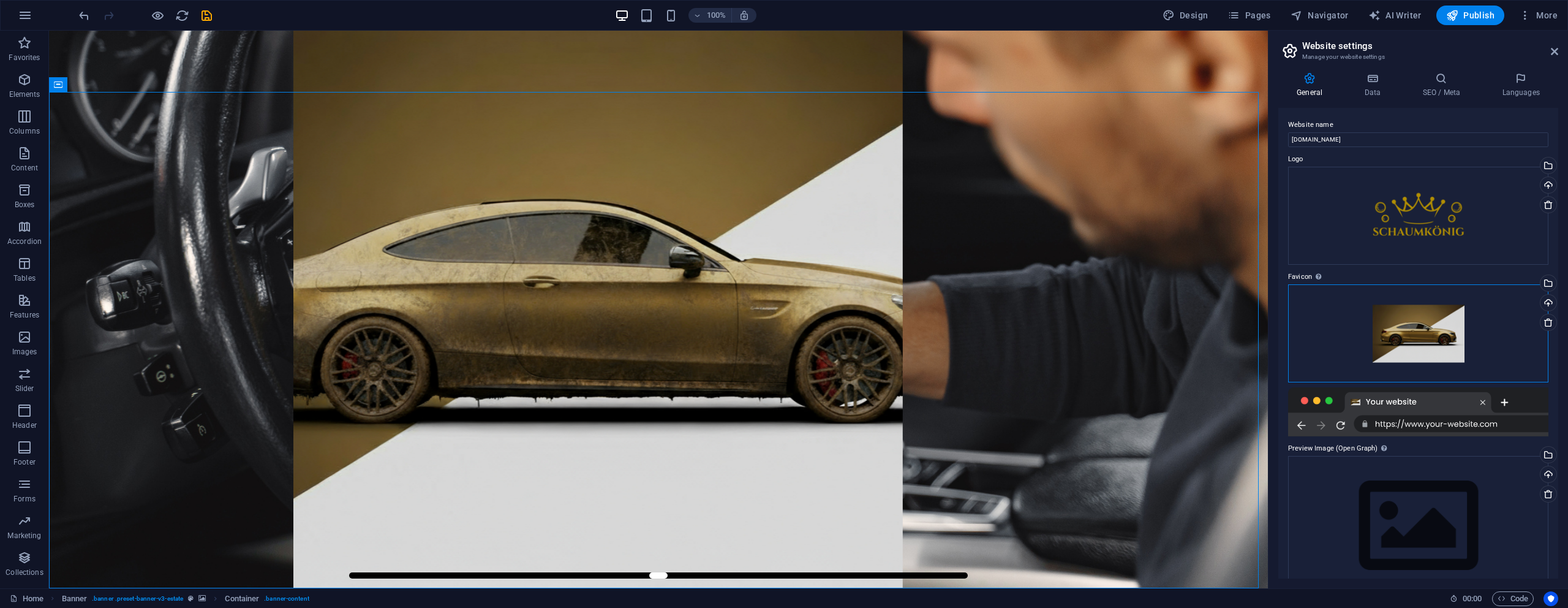
click at [1410, 323] on div "Drag files here, click to choose files or select files from Files or our free s…" at bounding box center [1418, 333] width 260 height 98
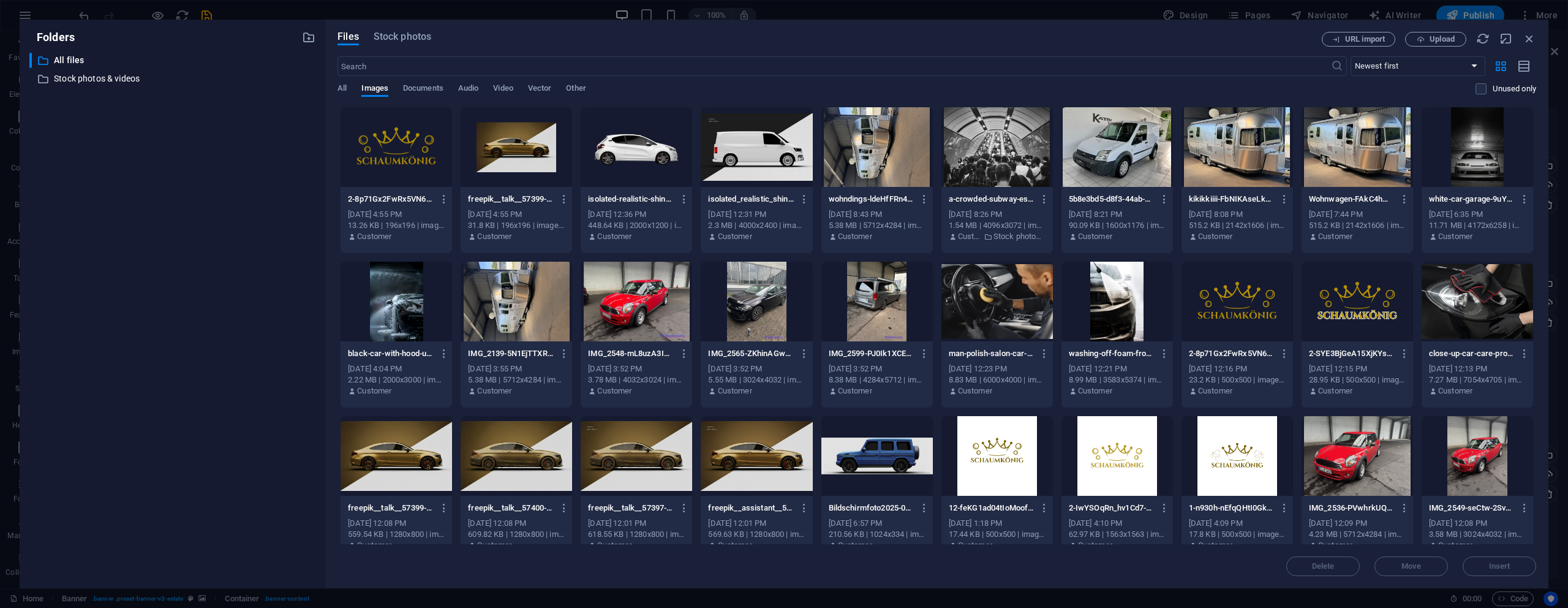
click at [1224, 294] on div at bounding box center [1237, 301] width 112 height 80
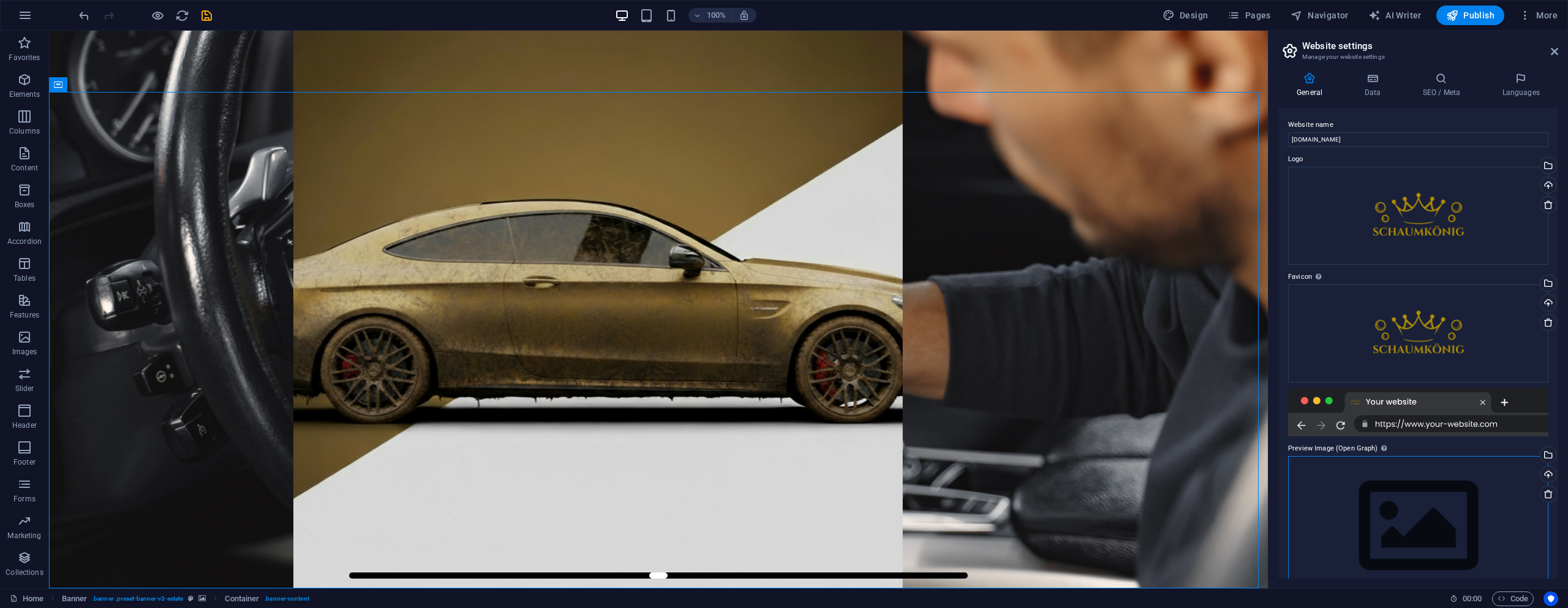
click at [1393, 480] on div "Drag files here, click to choose files or select files from Files or our free s…" at bounding box center [1418, 526] width 260 height 140
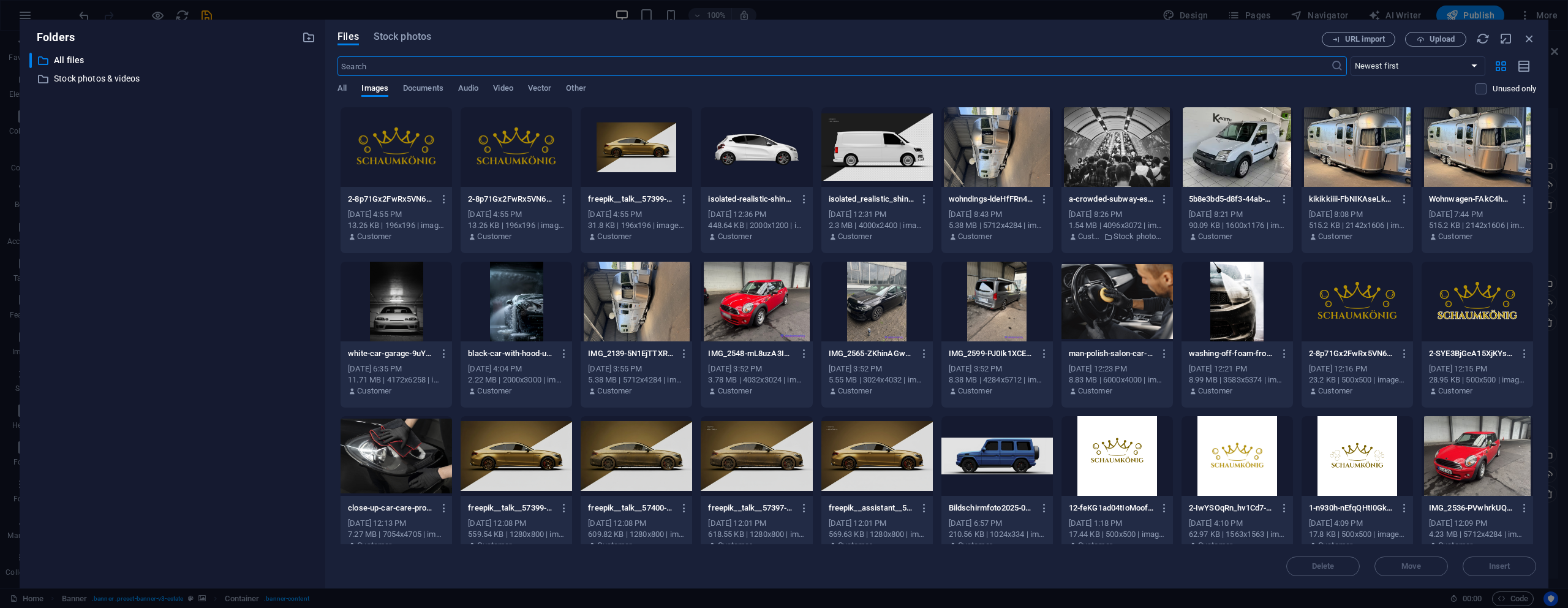
click at [1243, 300] on div at bounding box center [1237, 301] width 112 height 80
click at [1340, 299] on div at bounding box center [1357, 301] width 112 height 80
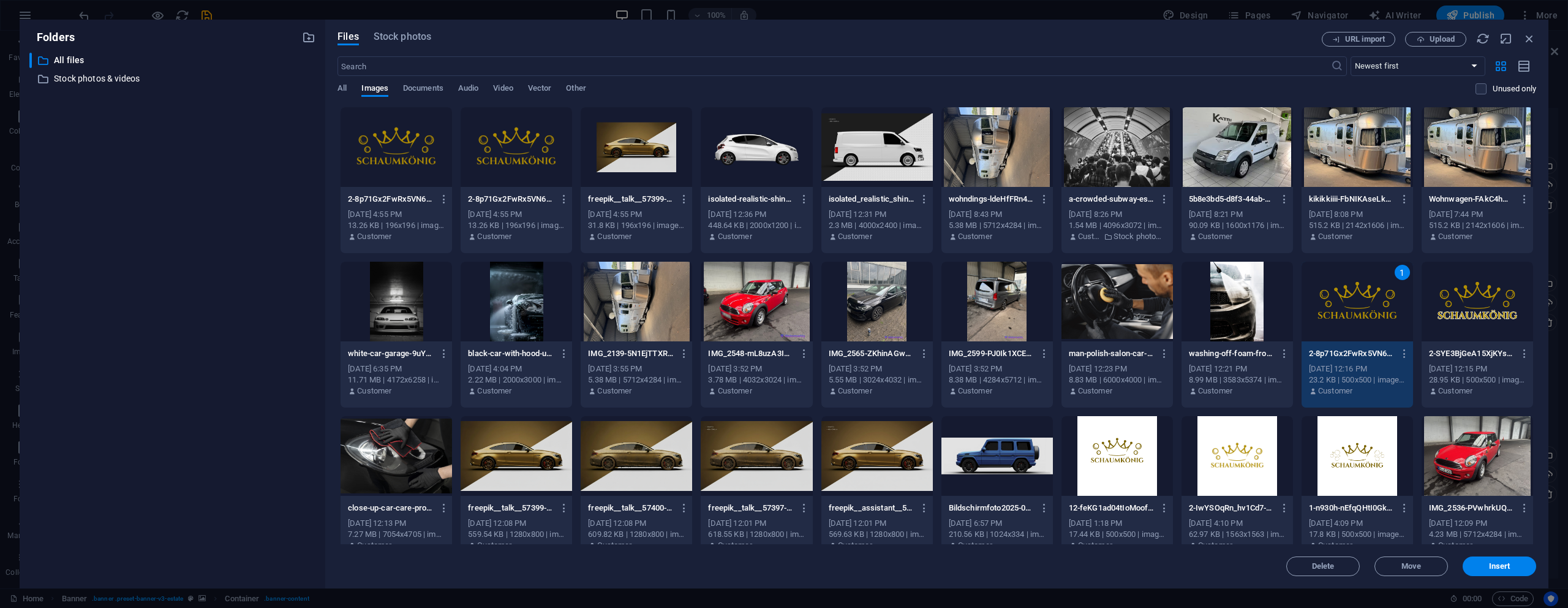
click at [1340, 299] on div "1" at bounding box center [1357, 301] width 112 height 80
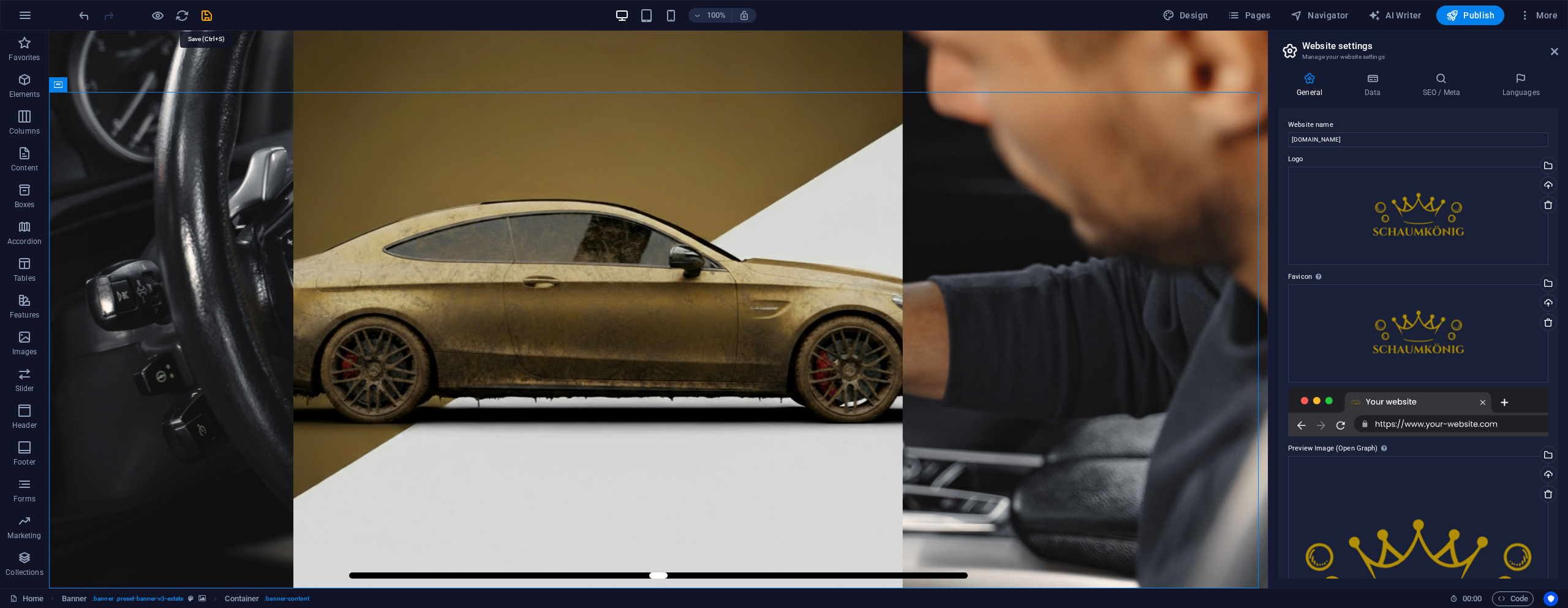
click at [210, 15] on icon "save" at bounding box center [206, 16] width 14 height 14
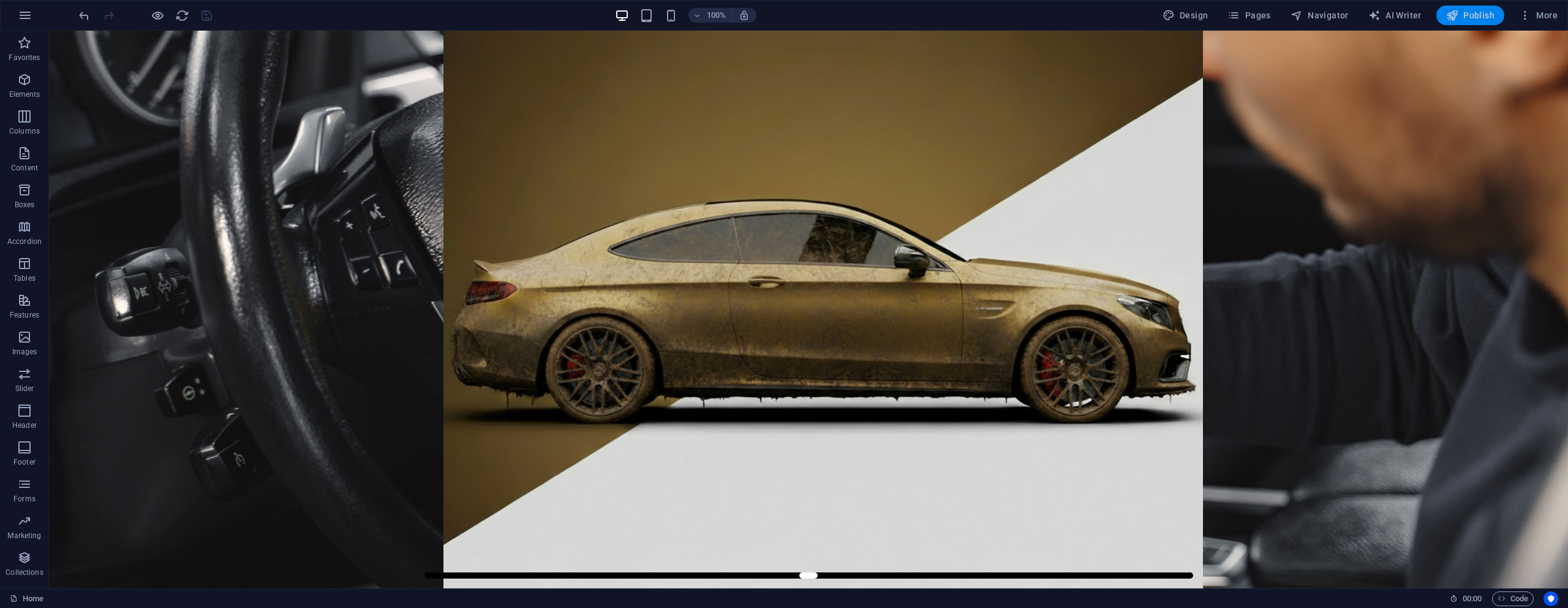
click at [1461, 16] on span "Publish" at bounding box center [1470, 15] width 49 height 12
click at [1556, 7] on button "More" at bounding box center [1538, 15] width 49 height 19
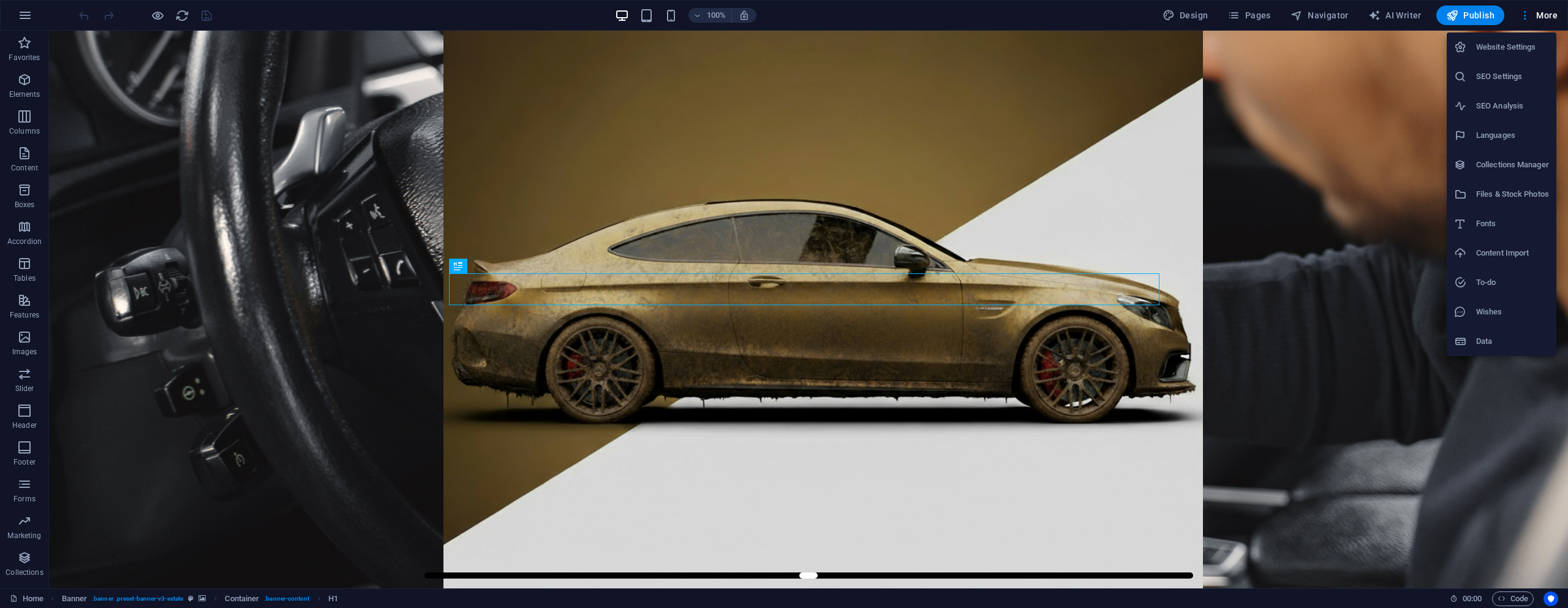
click at [1511, 78] on h6 "SEO Settings" at bounding box center [1512, 76] width 73 height 15
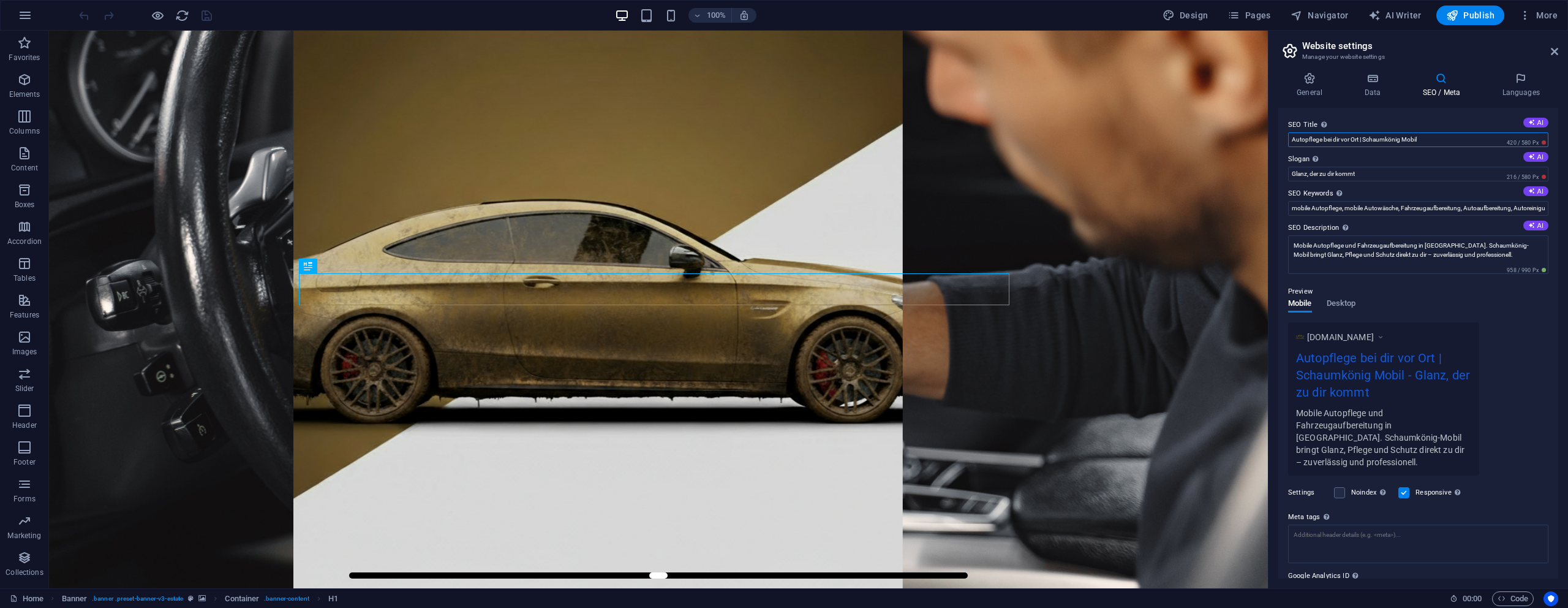
click at [1360, 141] on input "Autopflege bei dir vor Ort | Schaumkönig Mobil" at bounding box center [1418, 139] width 260 height 15
paste input ", die zu dir kommt | Schaumkönig-"
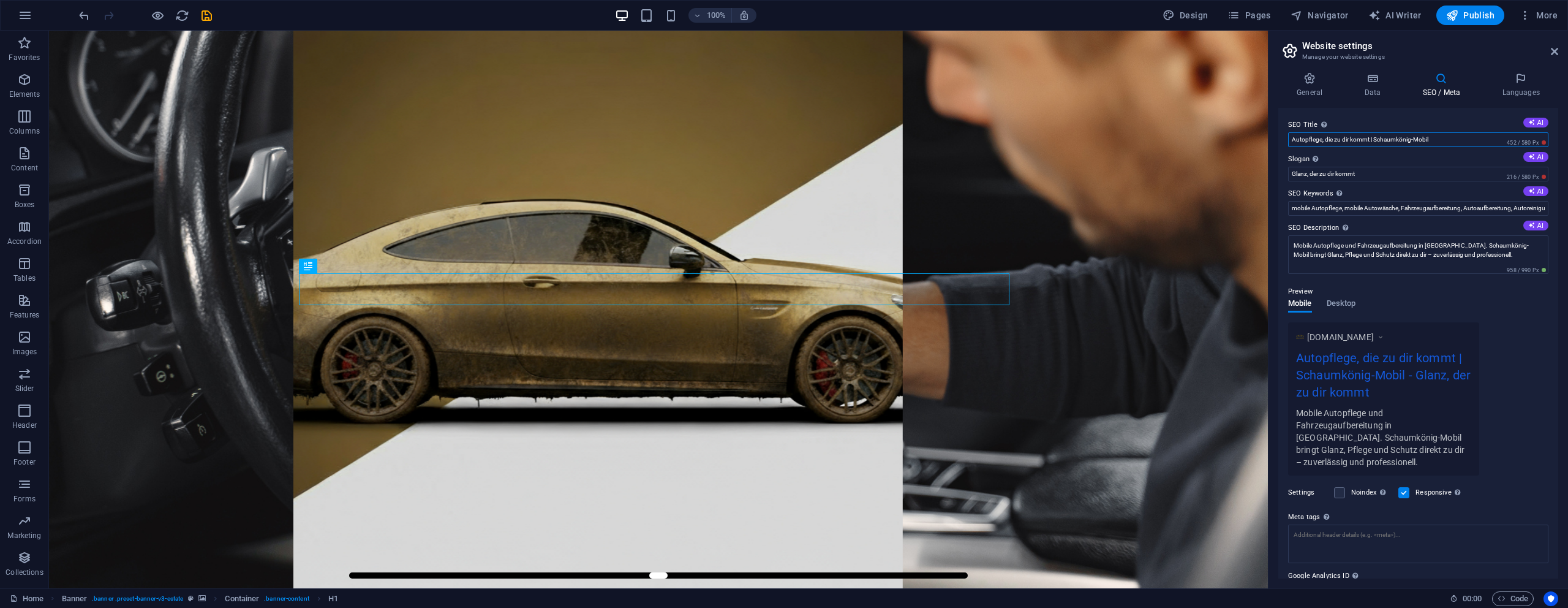
type input "Autopflege, die zu dir kommt | Schaumkönig-Mobil"
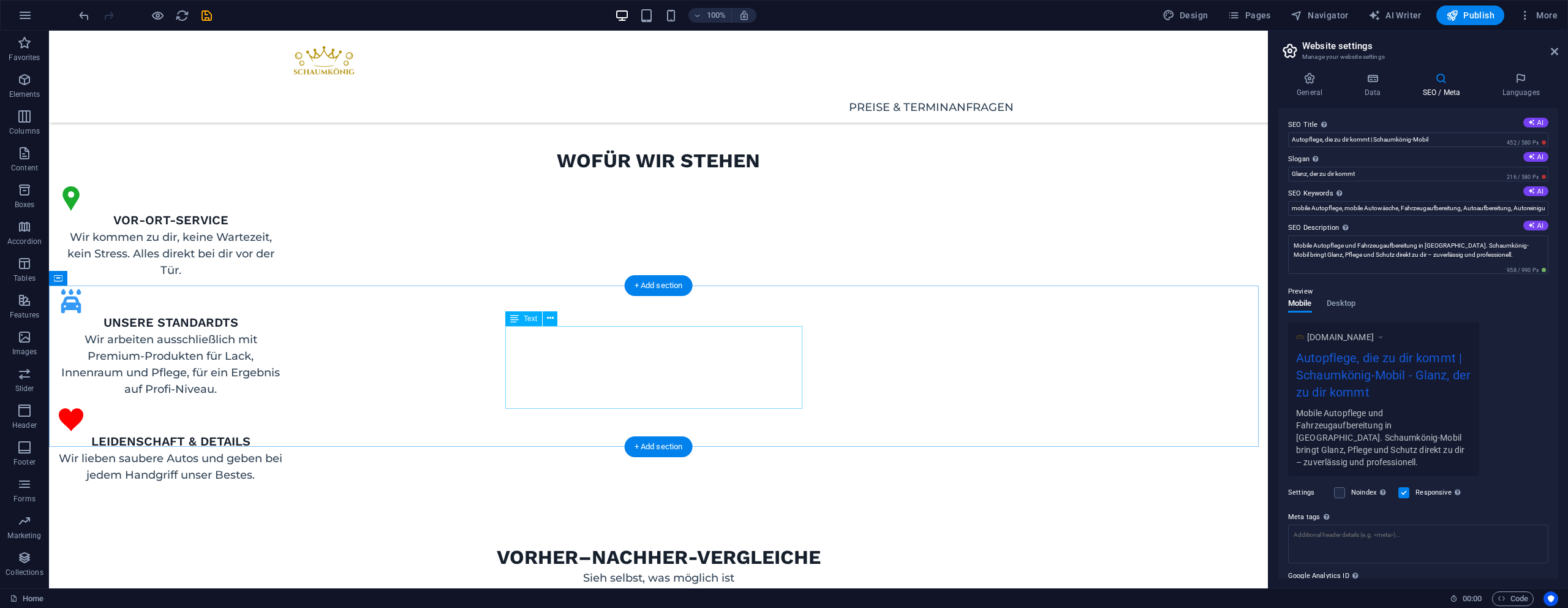
scroll to position [1346, 0]
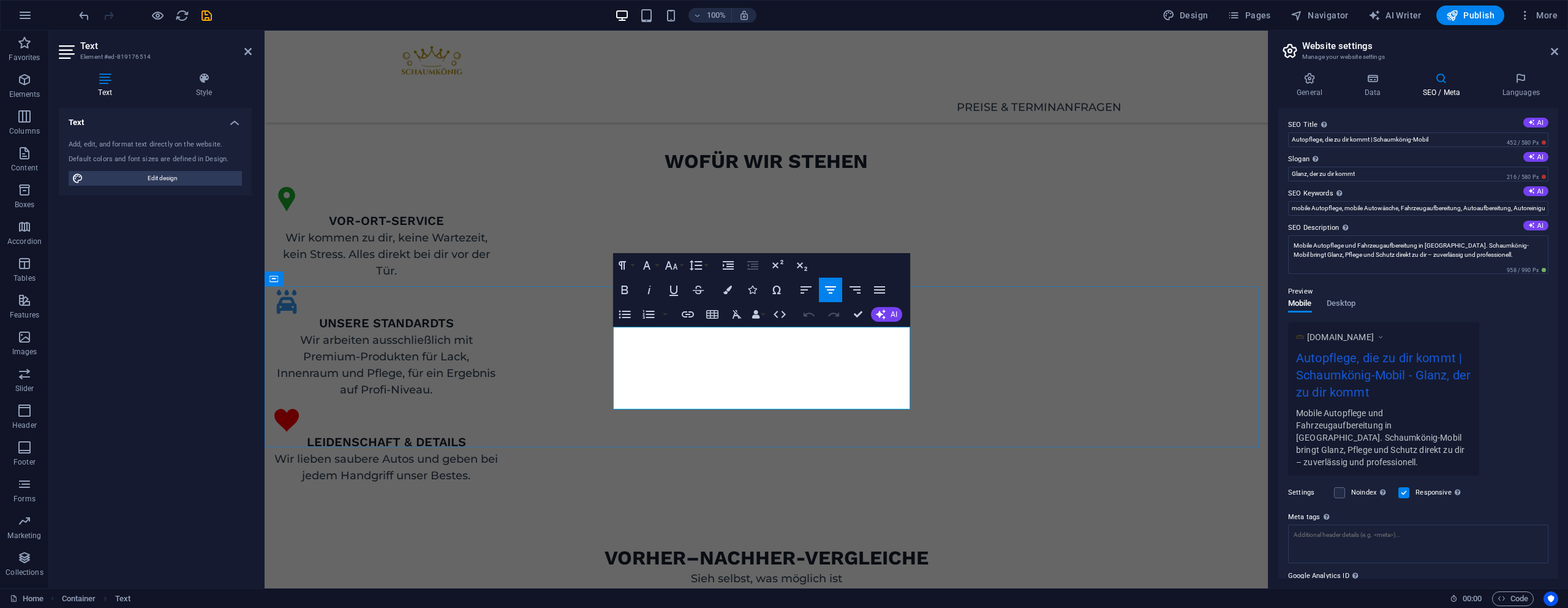
drag, startPoint x: 635, startPoint y: 370, endPoint x: 783, endPoint y: 372, distance: 148.0
drag, startPoint x: 791, startPoint y: 370, endPoint x: 899, endPoint y: 370, distance: 108.0
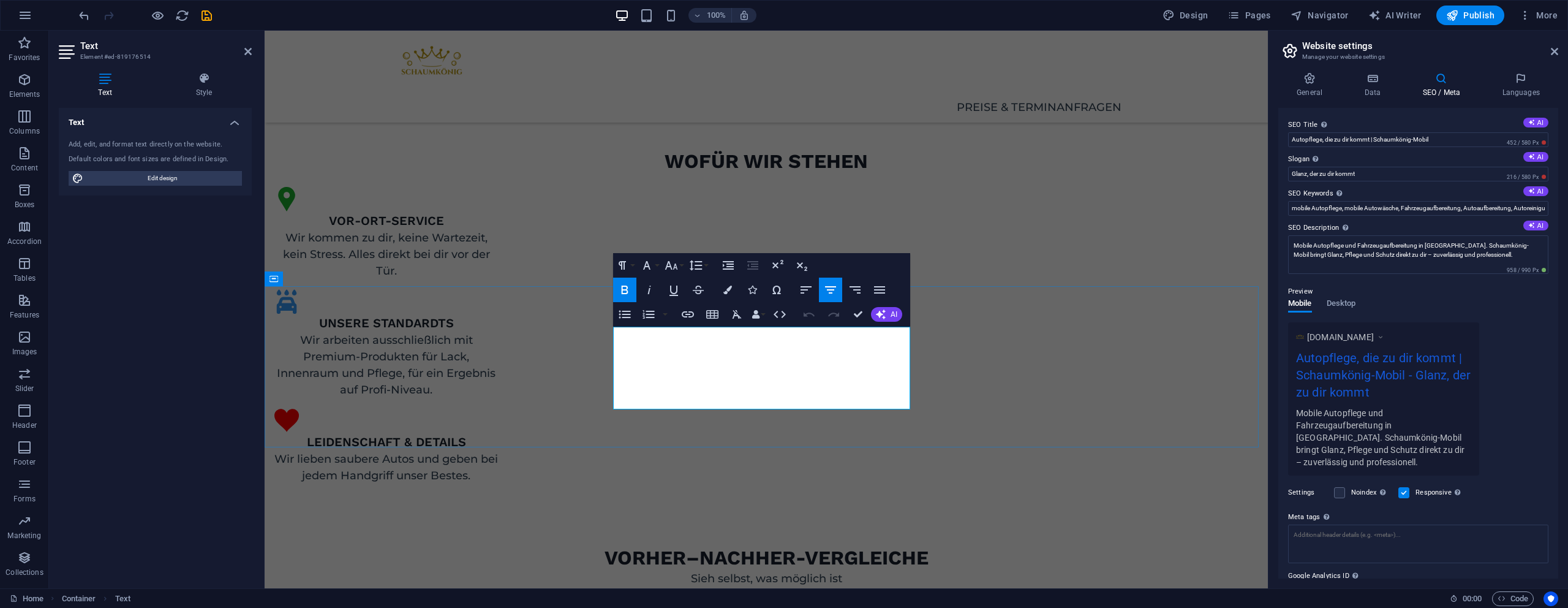
click at [623, 292] on icon "button" at bounding box center [625, 290] width 15 height 15
drag, startPoint x: 627, startPoint y: 294, endPoint x: 732, endPoint y: 324, distance: 109.2
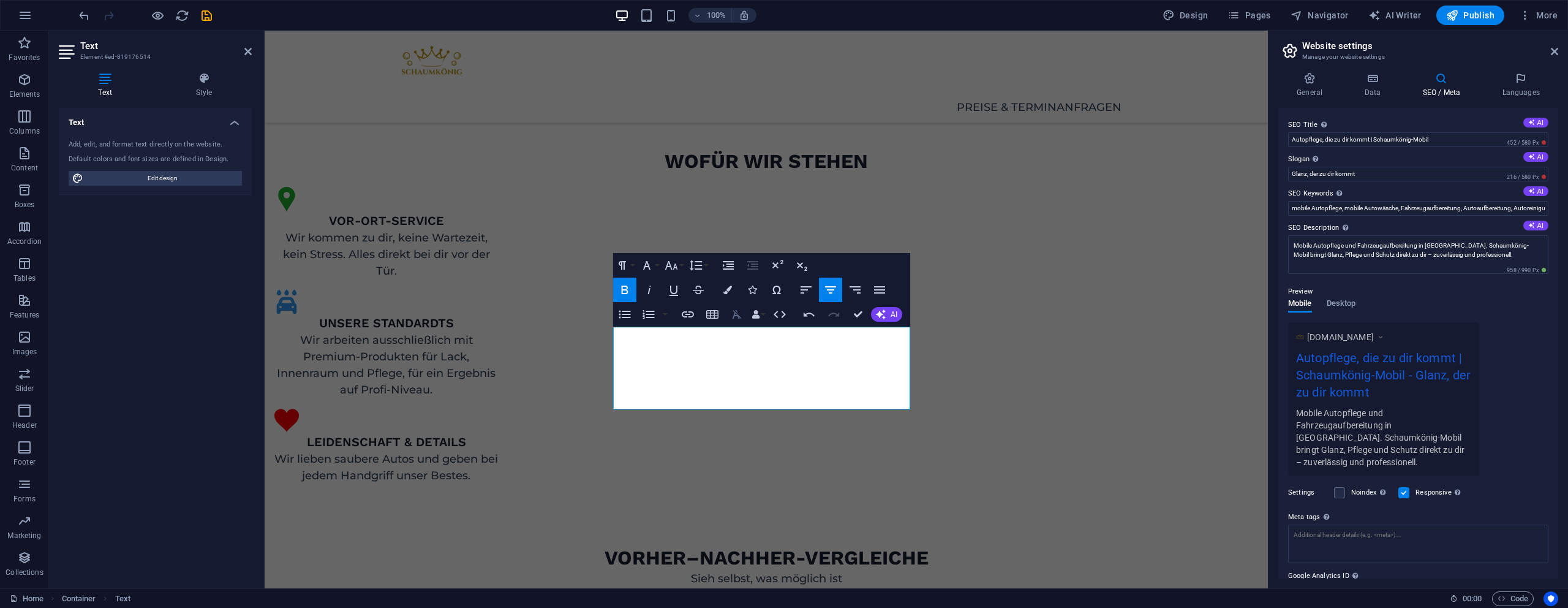
click at [631, 295] on icon "button" at bounding box center [625, 290] width 15 height 15
drag, startPoint x: 877, startPoint y: 388, endPoint x: 866, endPoint y: 388, distance: 11.0
click at [616, 288] on button "Bold" at bounding box center [625, 290] width 23 height 25
click at [617, 288] on icon "button" at bounding box center [625, 290] width 15 height 15
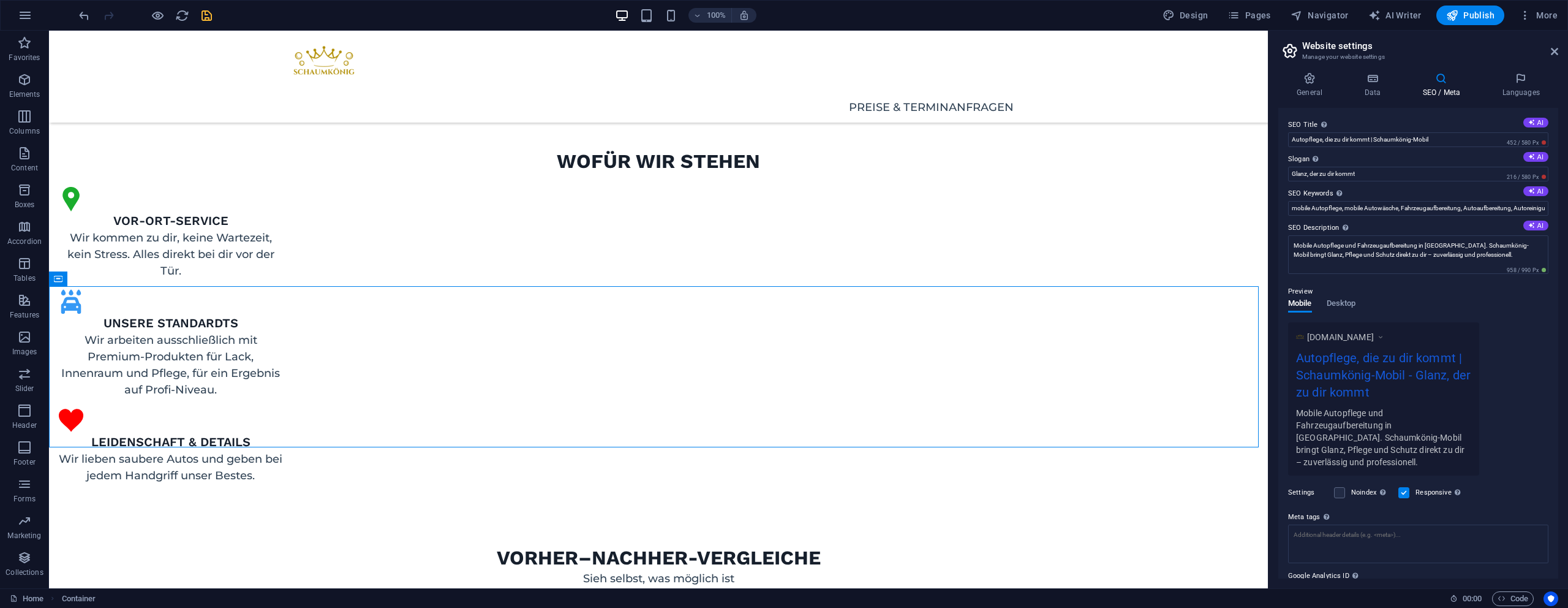
click at [199, 10] on icon "save" at bounding box center [206, 16] width 14 height 14
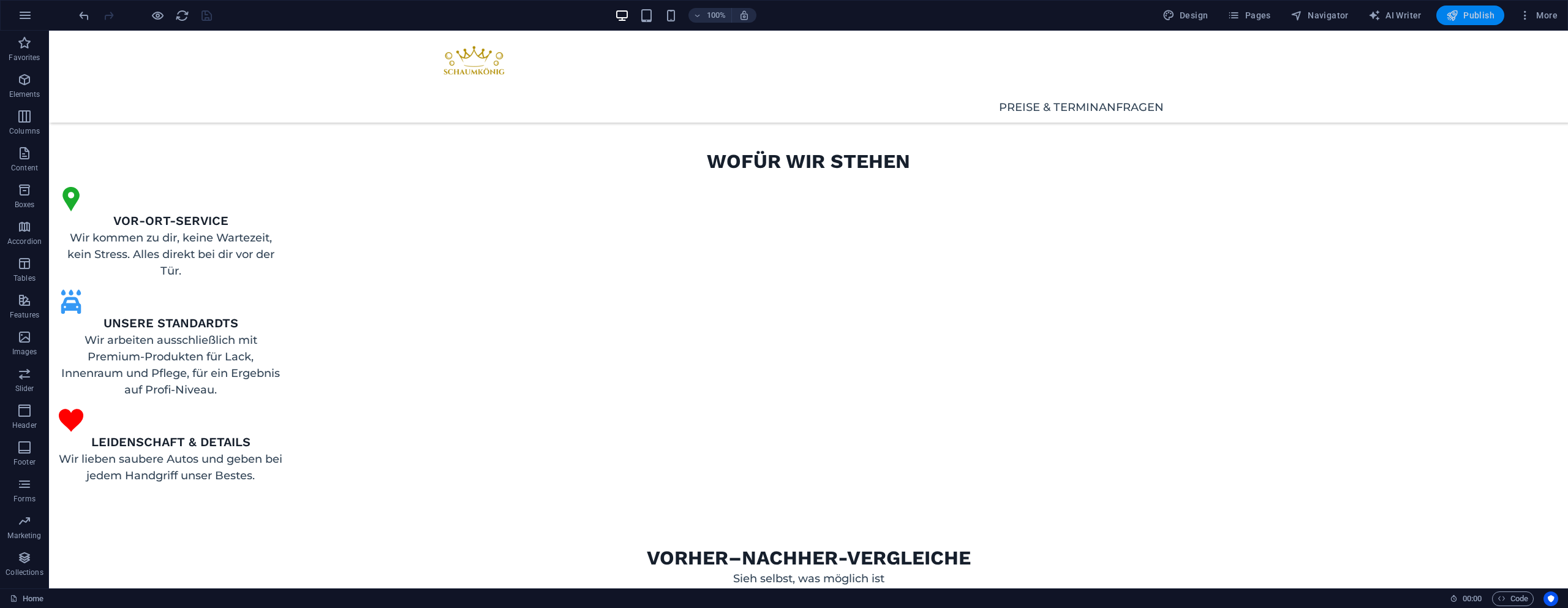
click at [1461, 16] on span "Publish" at bounding box center [1470, 15] width 49 height 12
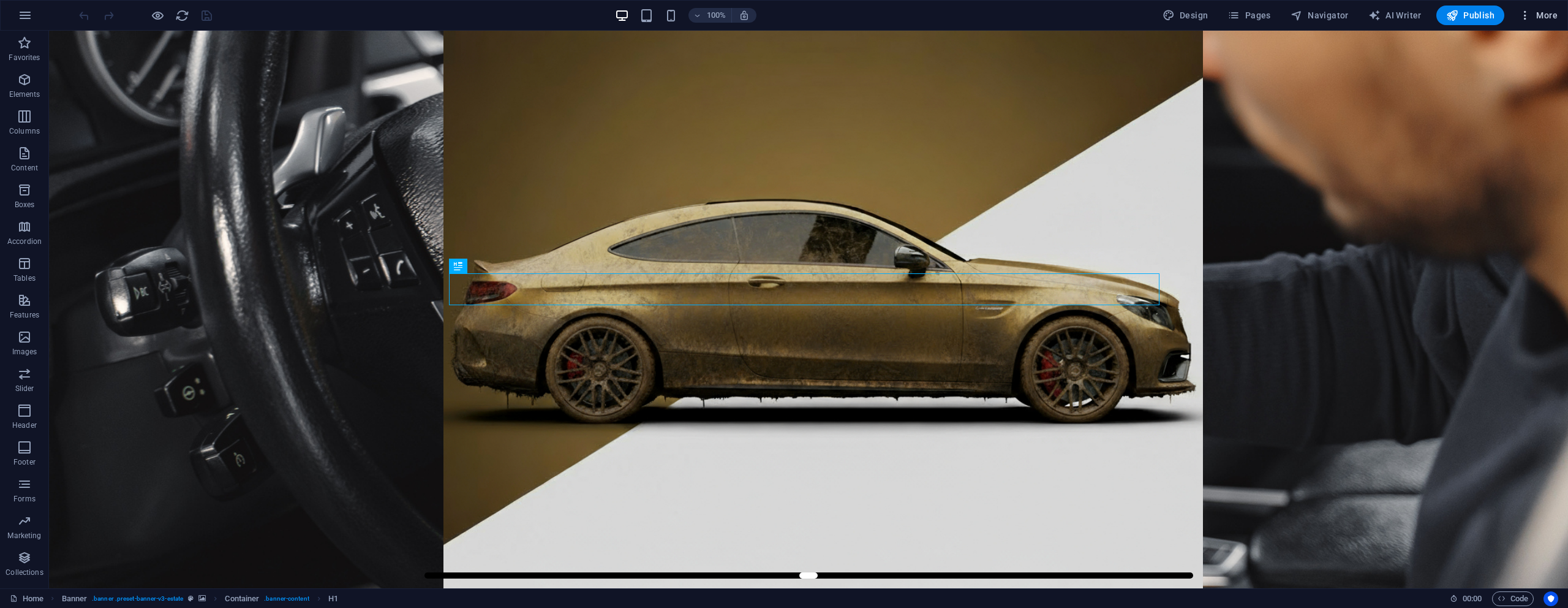
click at [1552, 21] on span "More" at bounding box center [1538, 15] width 39 height 12
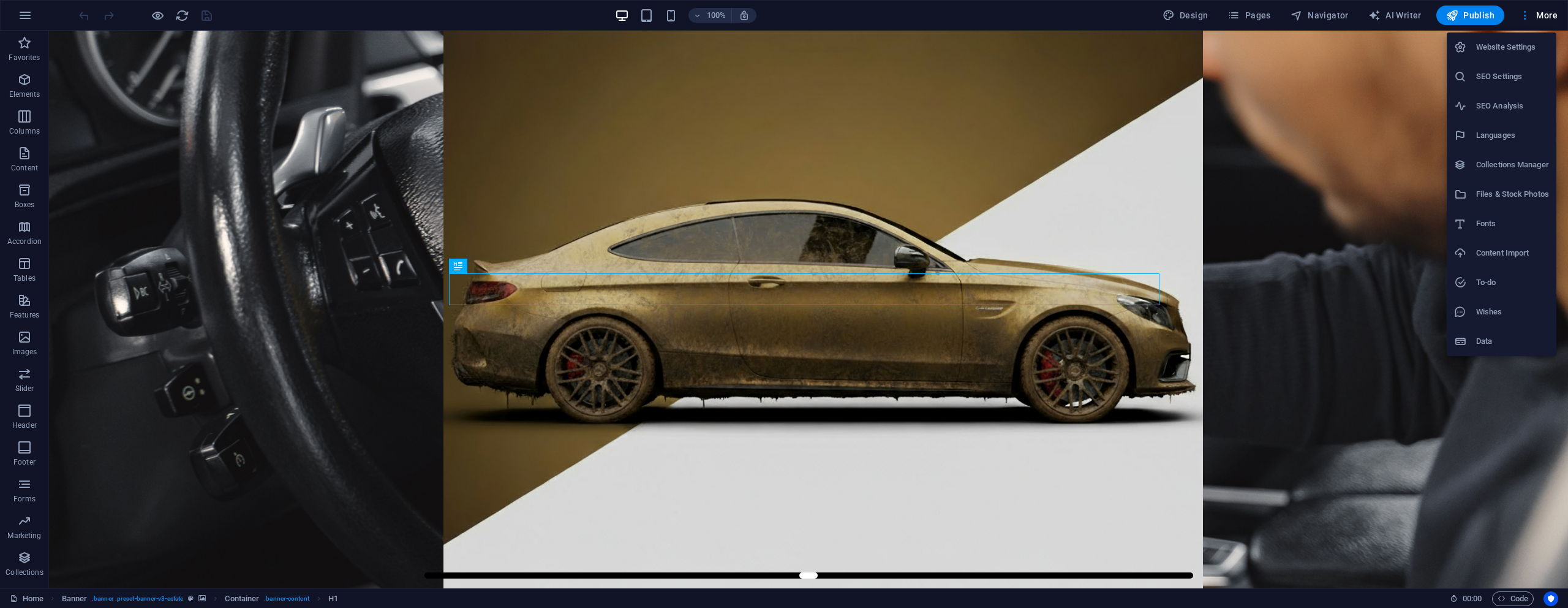
click at [1519, 84] on li "SEO Settings" at bounding box center [1502, 76] width 110 height 29
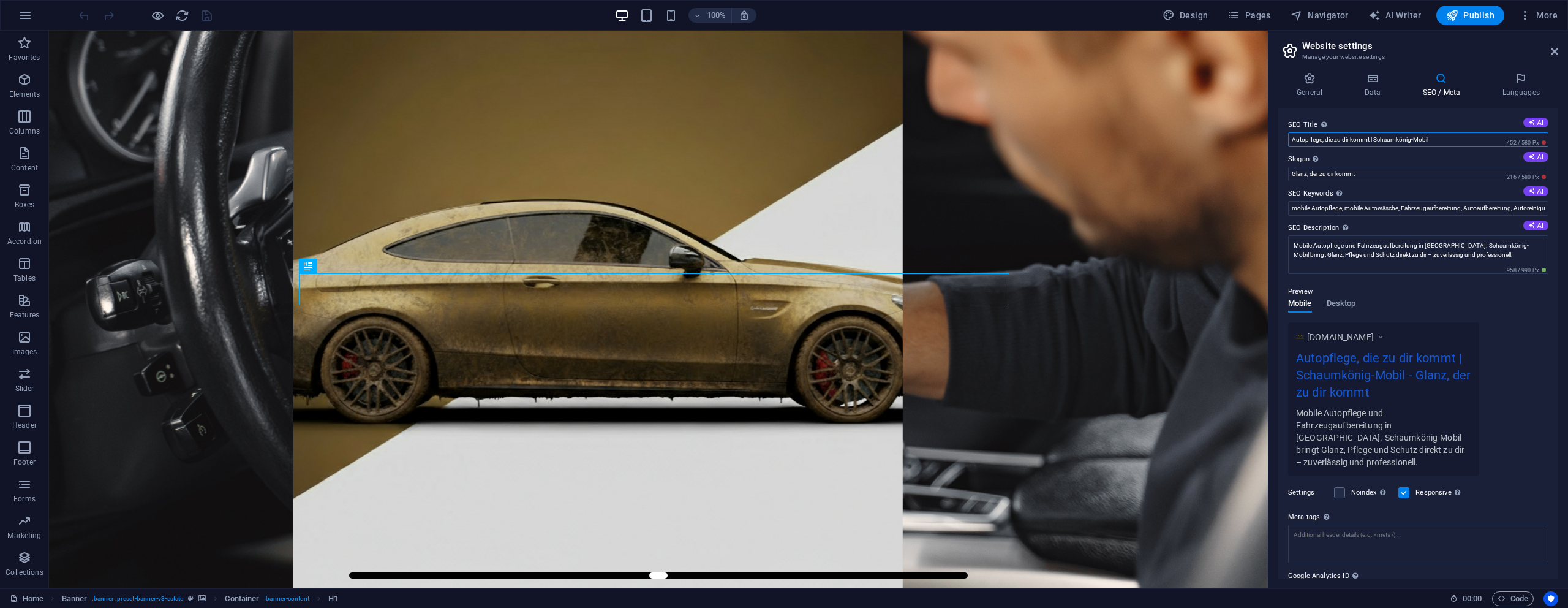
drag, startPoint x: 1300, startPoint y: 139, endPoint x: 1493, endPoint y: 150, distance: 193.3
click at [1493, 150] on div "SEO Title The title of your website - make it something that stands out in sear…" at bounding box center [1418, 343] width 280 height 471
paste input "Mobile Autopflege"
type input "Mobile Autopflege | Schaumkönig-Mobil"
click at [1455, 307] on div "Preview Mobile Desktop www.example.com Mobile Autopflege | Schaumkönig-Mobil - …" at bounding box center [1418, 375] width 260 height 201
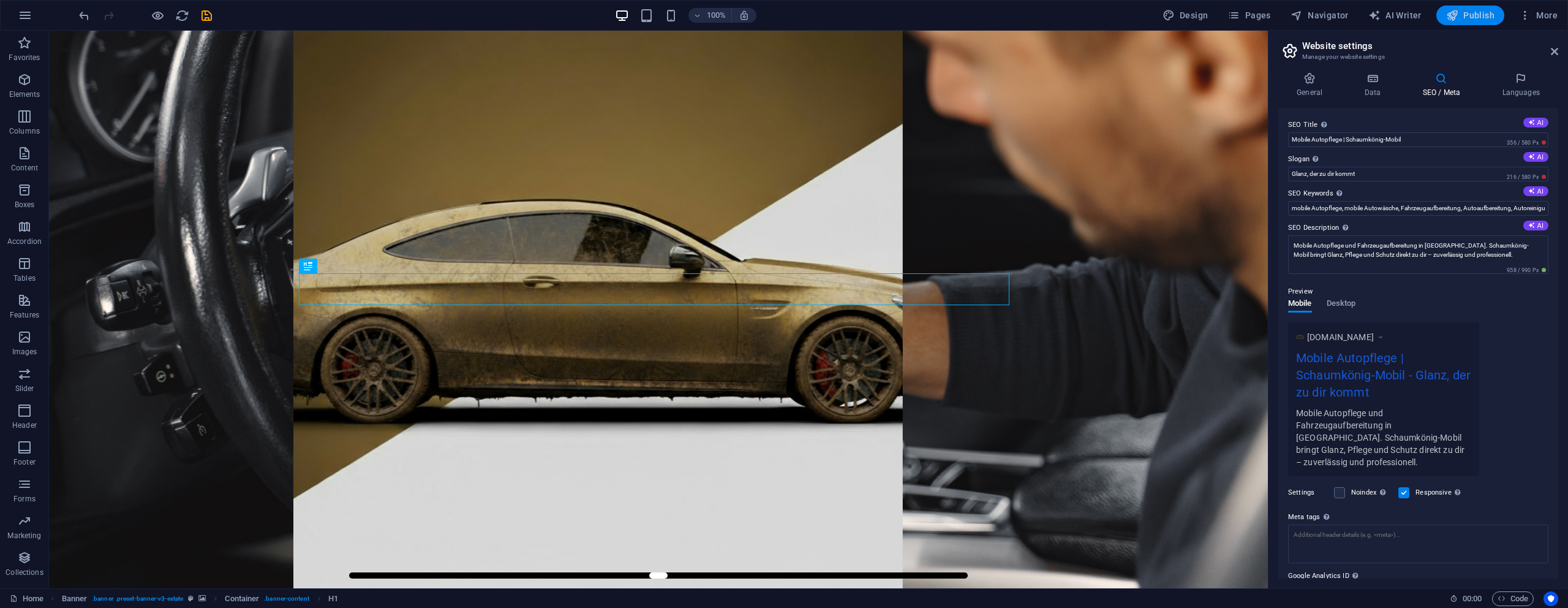
click at [1465, 18] on span "Publish" at bounding box center [1470, 15] width 49 height 12
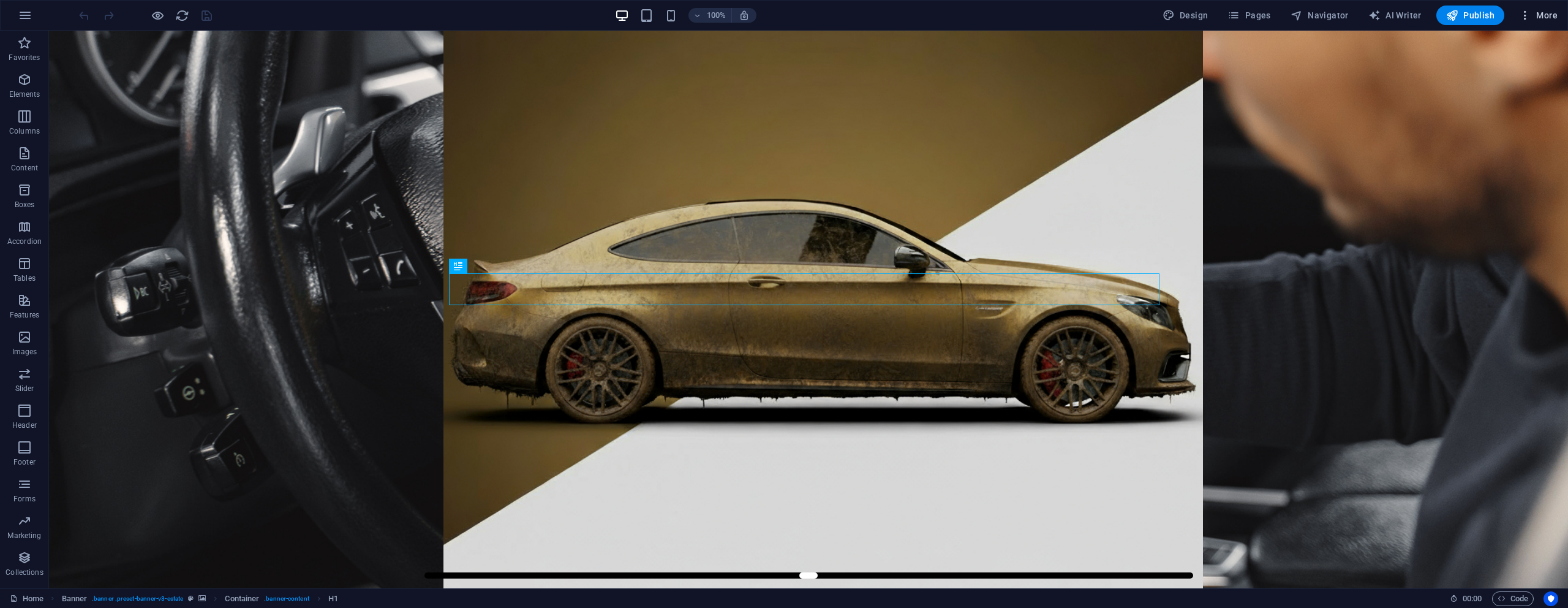
click at [1548, 13] on span "More" at bounding box center [1538, 15] width 39 height 12
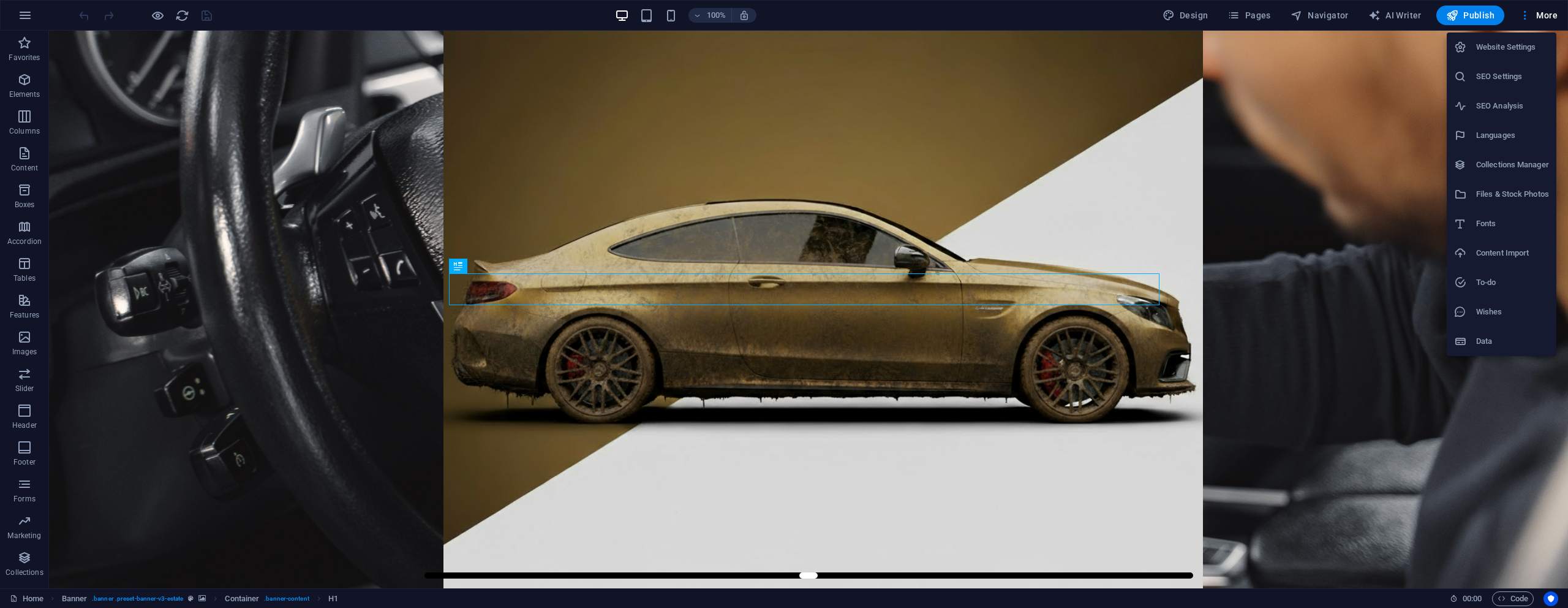
click at [1504, 82] on h6 "SEO Settings" at bounding box center [1512, 76] width 73 height 15
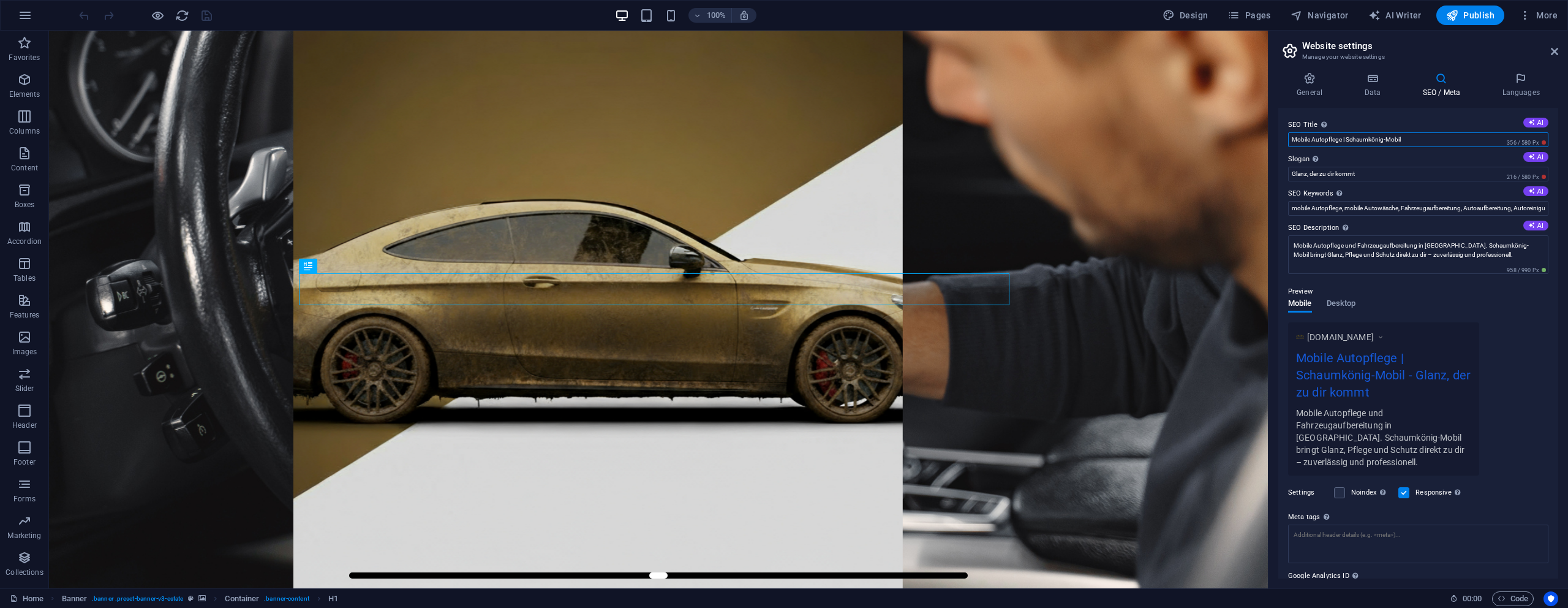
click at [1387, 138] on input "Mobile Autopflege | Schaumkönig-Mobil" at bounding box center [1418, 139] width 260 height 15
click at [1371, 175] on input "Glanz, der zu dir kommt" at bounding box center [1418, 174] width 260 height 15
drag, startPoint x: 1462, startPoint y: 168, endPoint x: 1261, endPoint y: 114, distance: 208.1
paste input "text"
click at [1403, 136] on input "Mobile Autopflege | Schaumkönig" at bounding box center [1418, 139] width 260 height 15
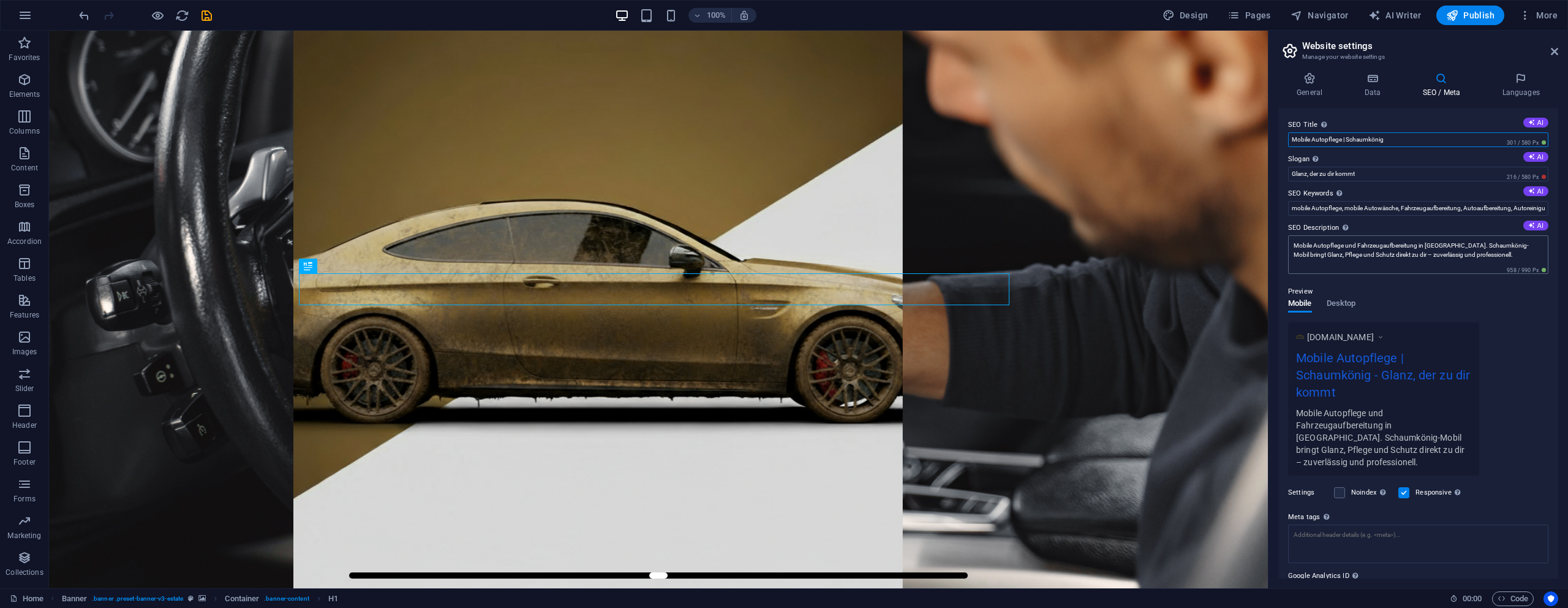
type input "Mobile Autopflege | Schaumkönig"
click at [1339, 254] on textarea "Mobile Autopflege und Fahrzeugaufbereitung in NRW. Schaumkönig-Mobil bringt Gla…" at bounding box center [1418, 254] width 260 height 39
click at [1387, 139] on input "Mobile Autopflege | Schaumkönig" at bounding box center [1418, 139] width 260 height 15
click at [1378, 214] on input "mobile Autopflege, mobile Autowäsche, Fahrzeugaufbereitung, Autoaufbereitung, A…" at bounding box center [1418, 208] width 260 height 15
click at [1406, 177] on input "Glanz, der zu dir kommt" at bounding box center [1418, 174] width 260 height 15
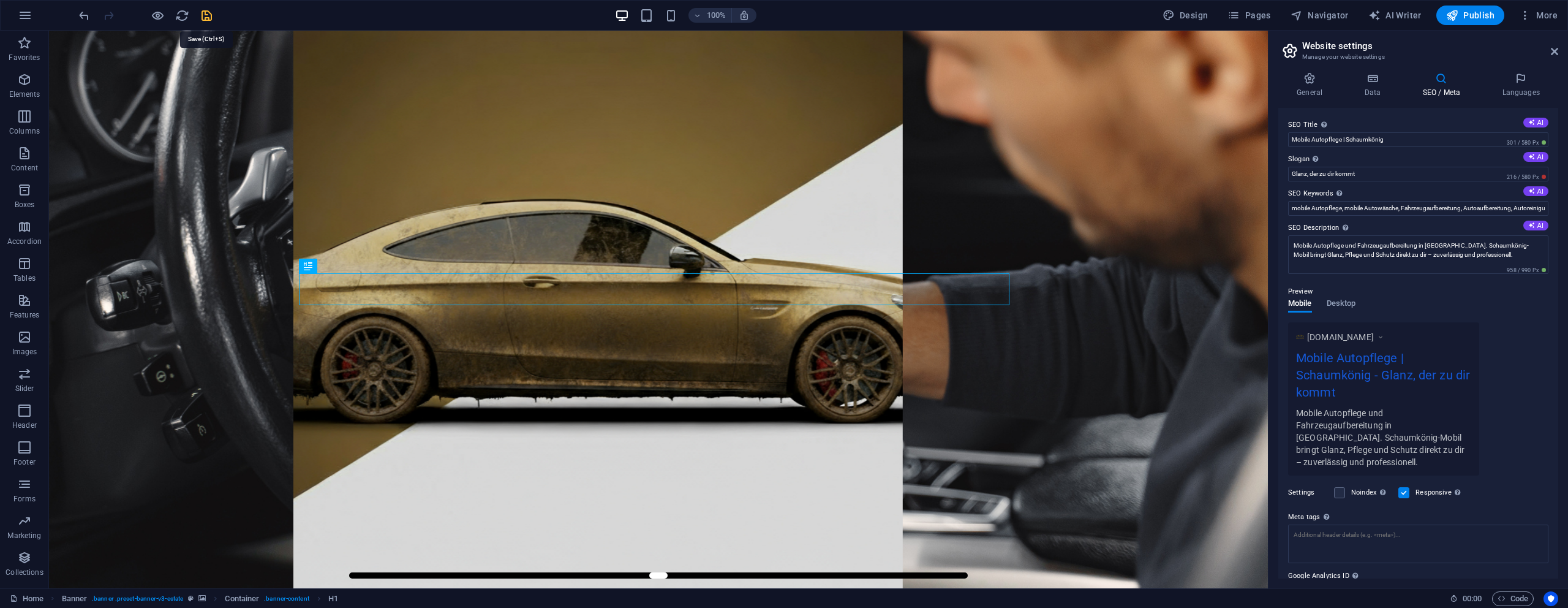
click at [201, 12] on icon "save" at bounding box center [206, 16] width 14 height 14
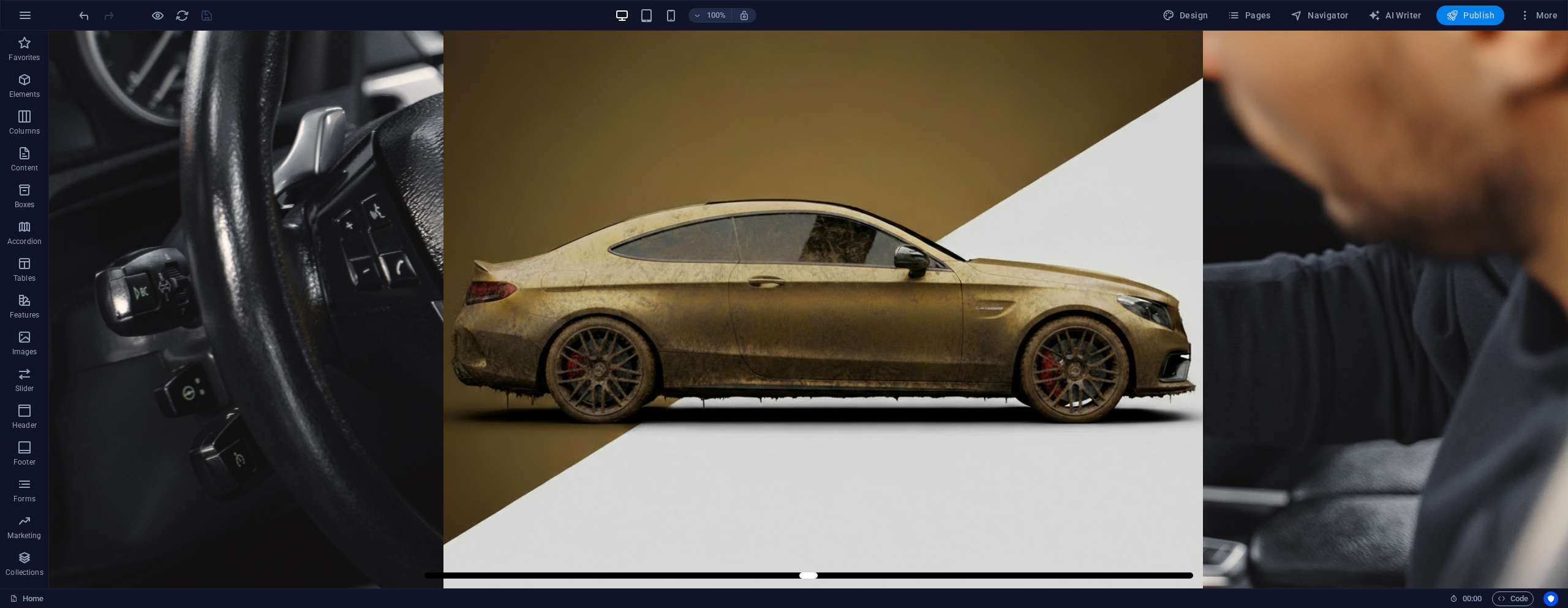
click at [1479, 13] on span "Publish" at bounding box center [1470, 15] width 49 height 12
